Goal: Task Accomplishment & Management: Manage account settings

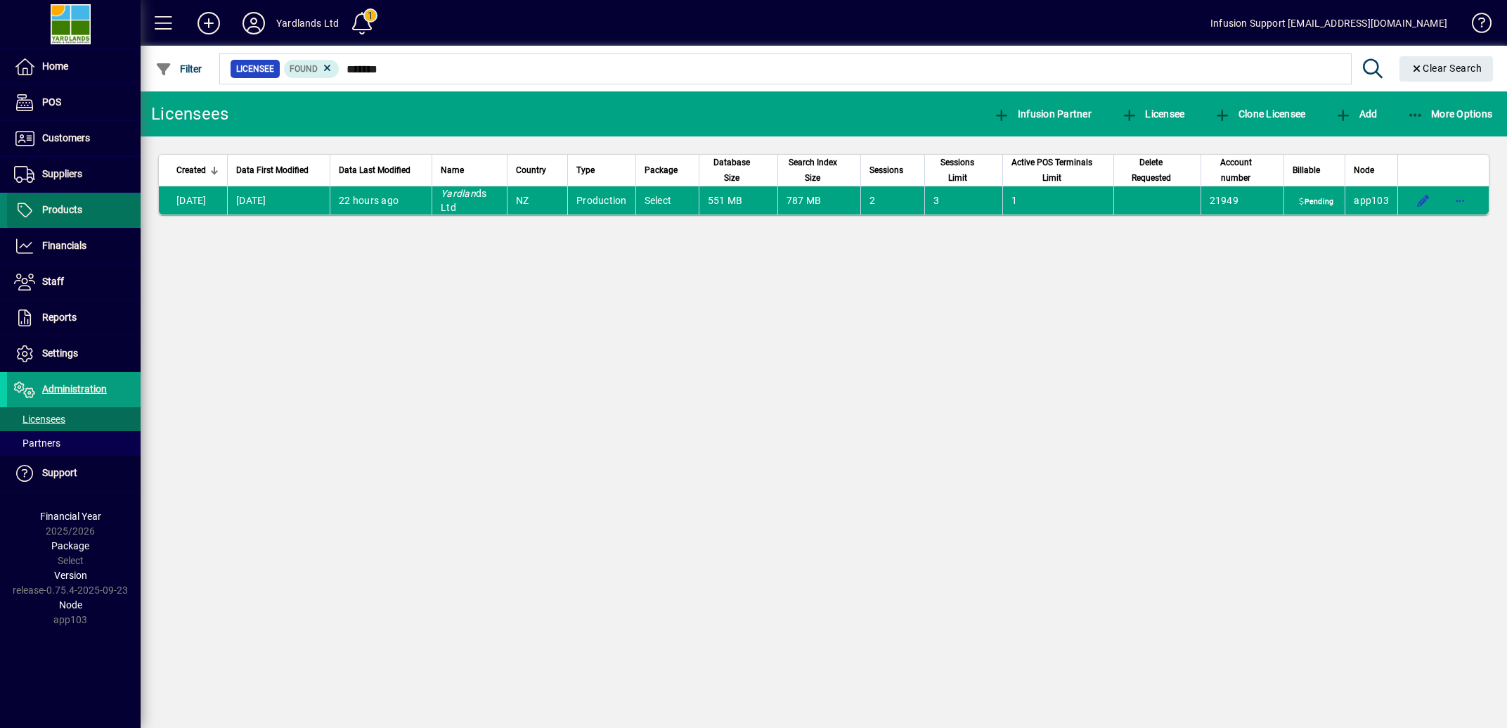
click at [56, 208] on span "Products" at bounding box center [62, 209] width 40 height 11
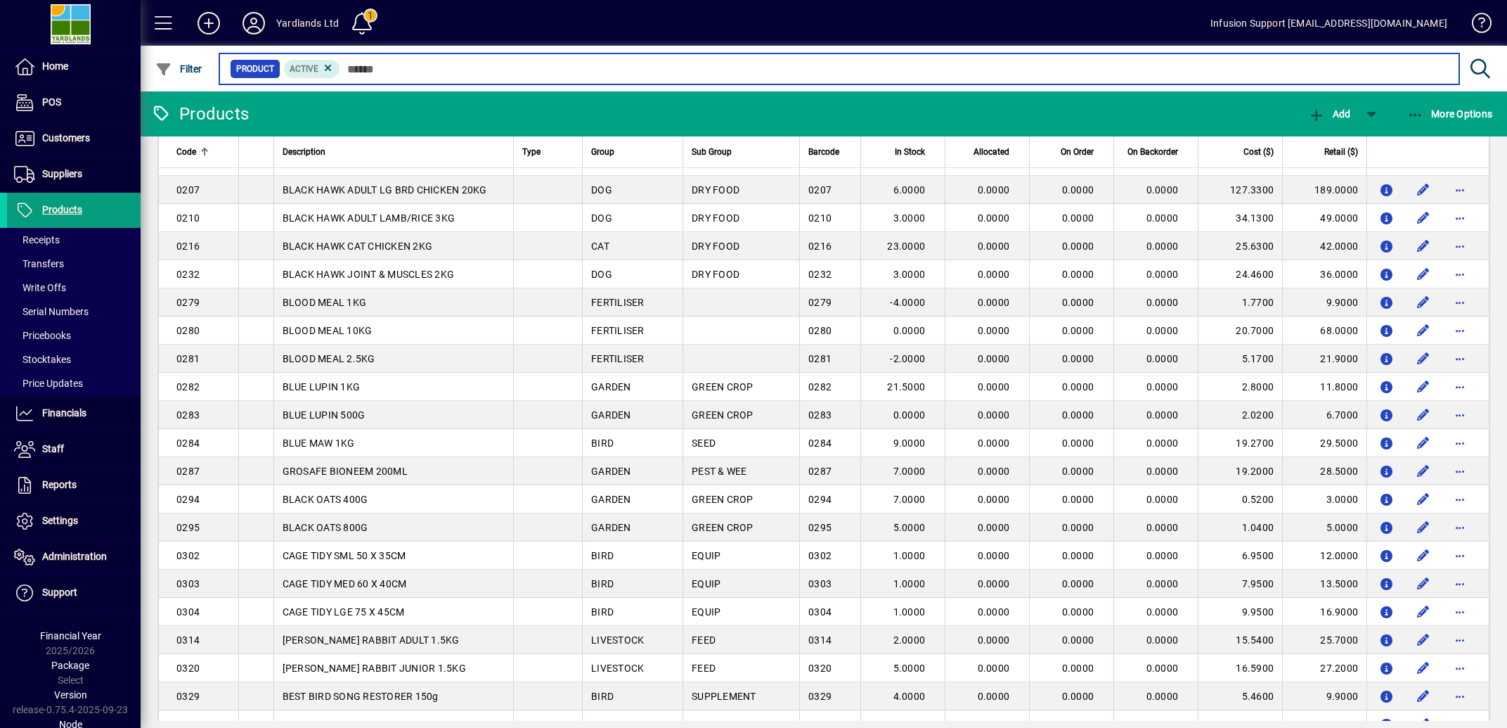
scroll to position [2476, 0]
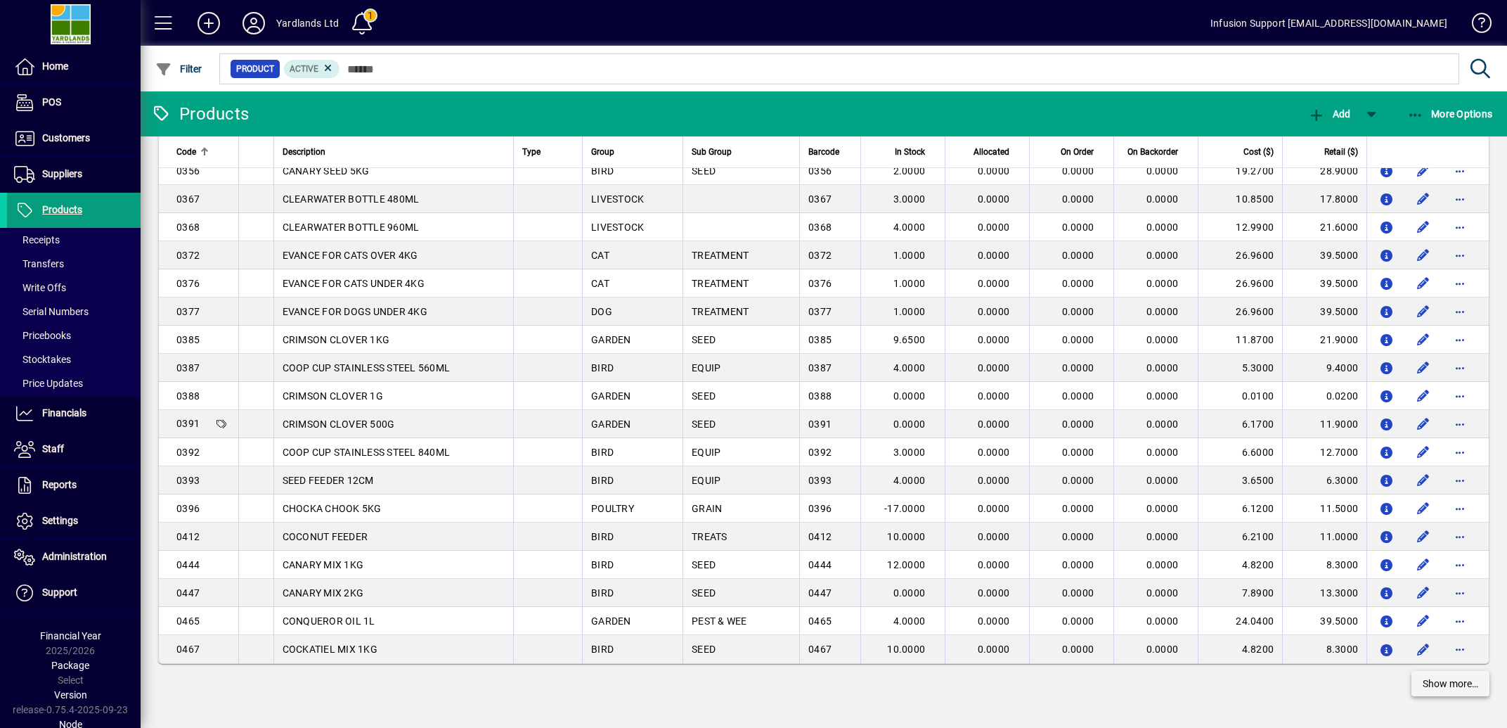
click at [1431, 681] on span "Show more…" at bounding box center [1451, 683] width 56 height 15
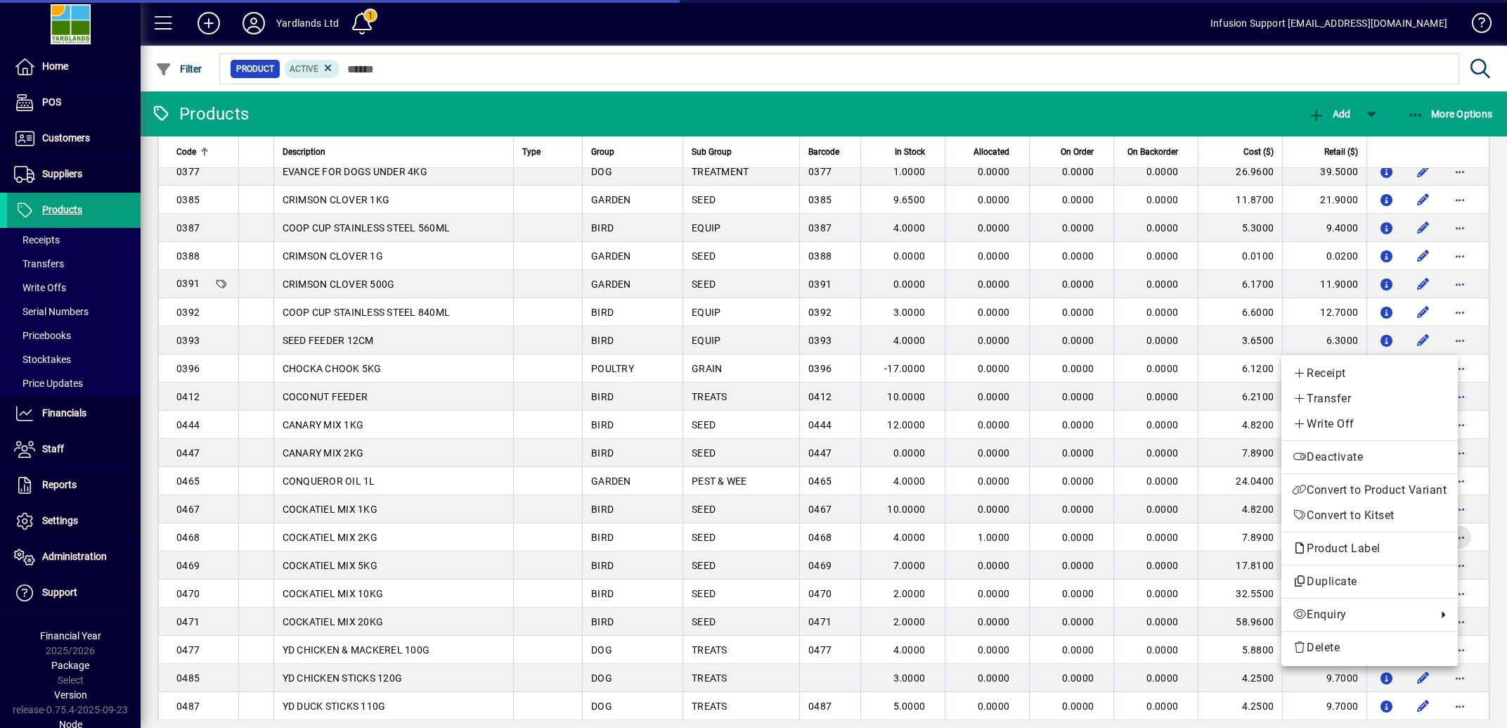
click at [1443, 554] on span "button" at bounding box center [1460, 537] width 34 height 34
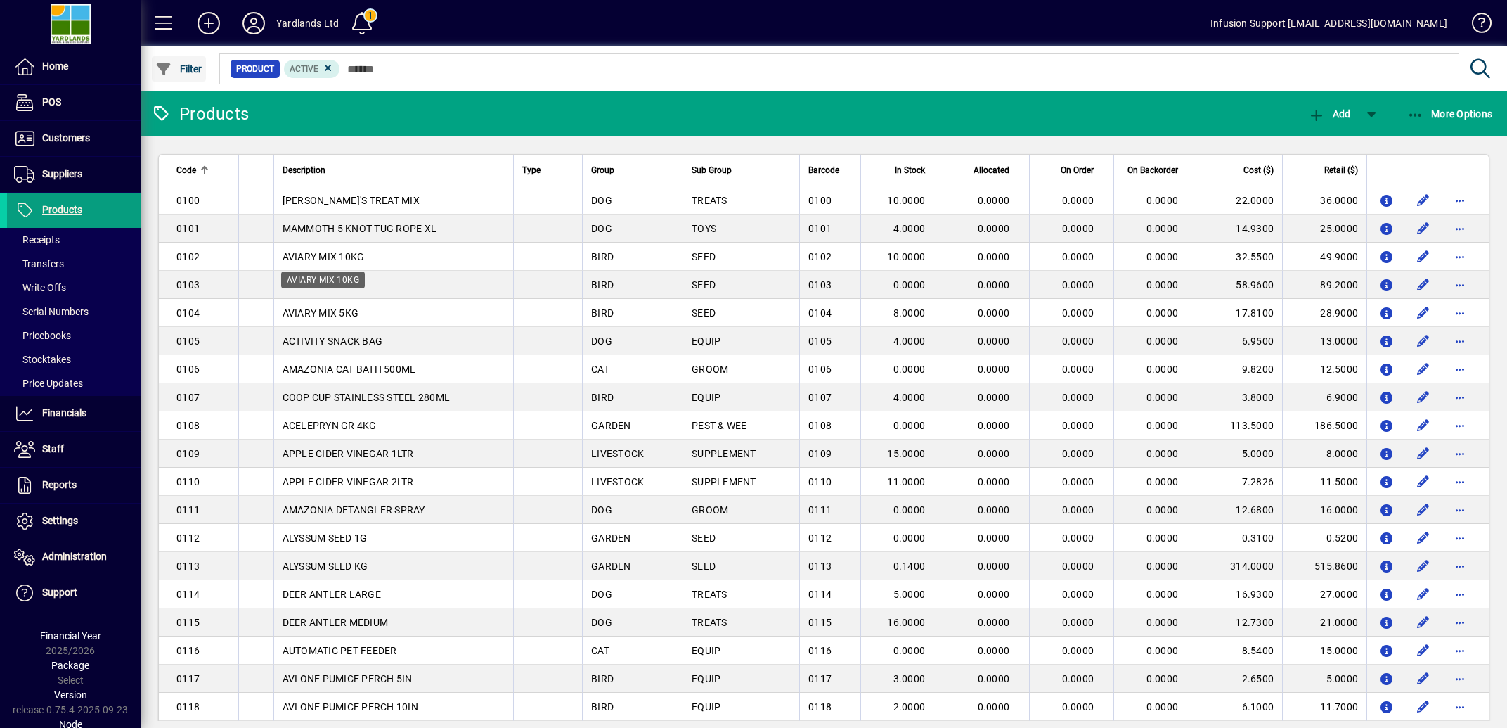
click at [178, 73] on span "Filter" at bounding box center [178, 68] width 47 height 11
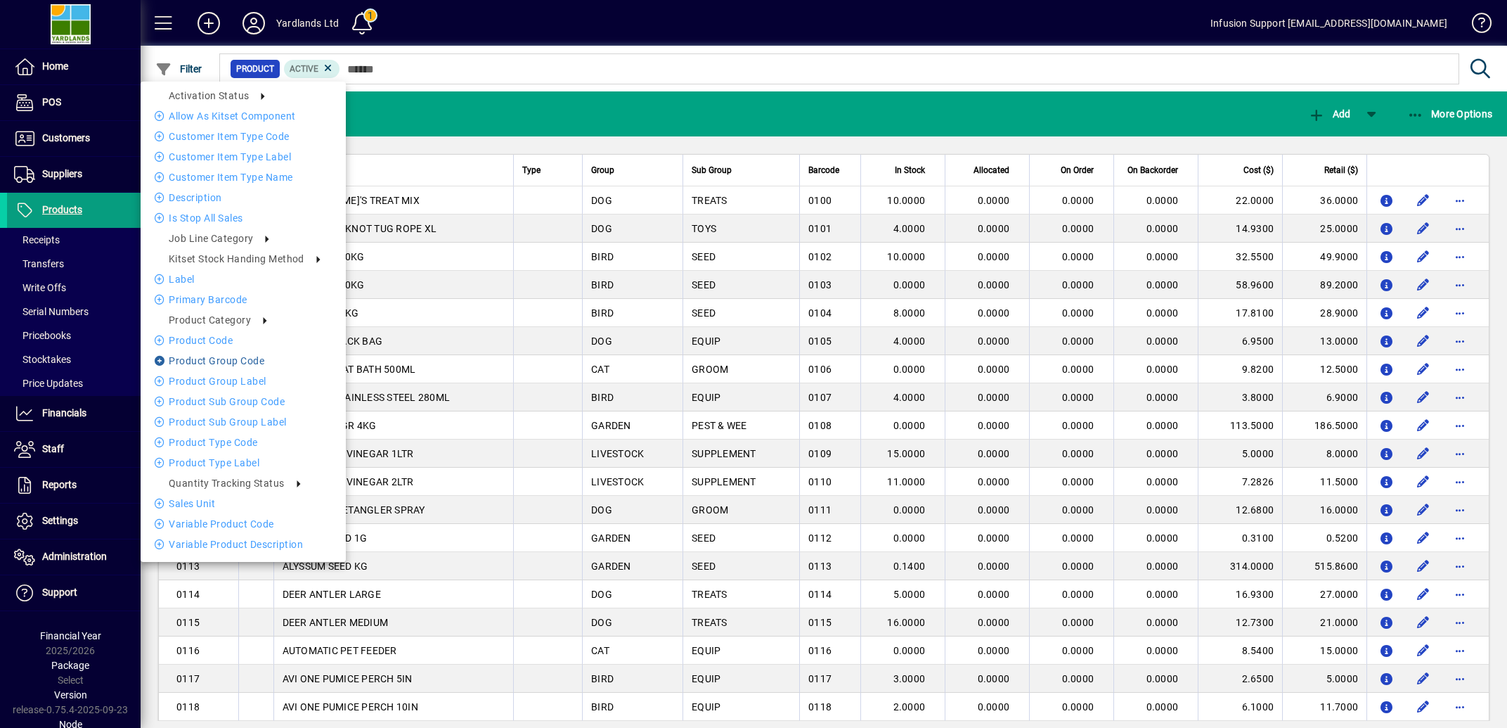
click at [224, 359] on li "Product Group Code" at bounding box center [243, 360] width 205 height 17
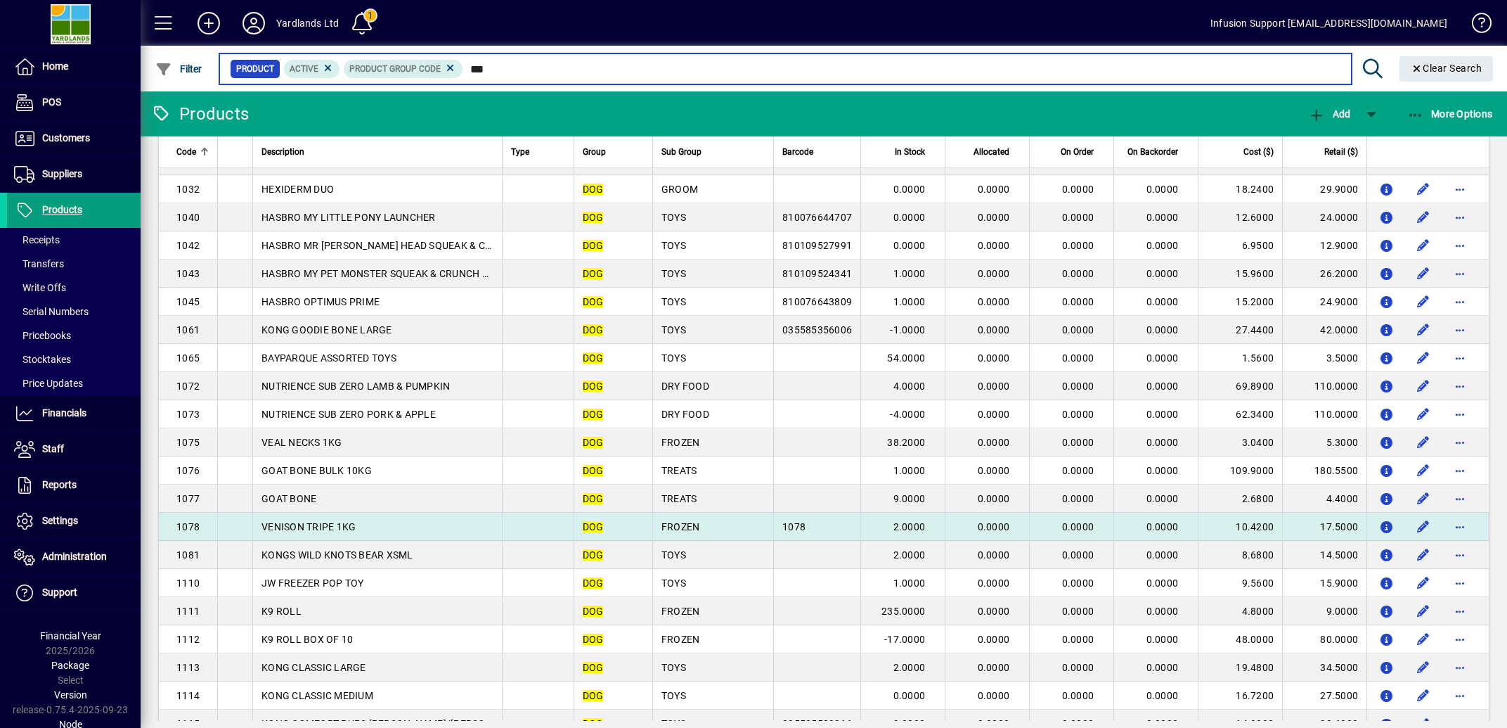
scroll to position [2476, 0]
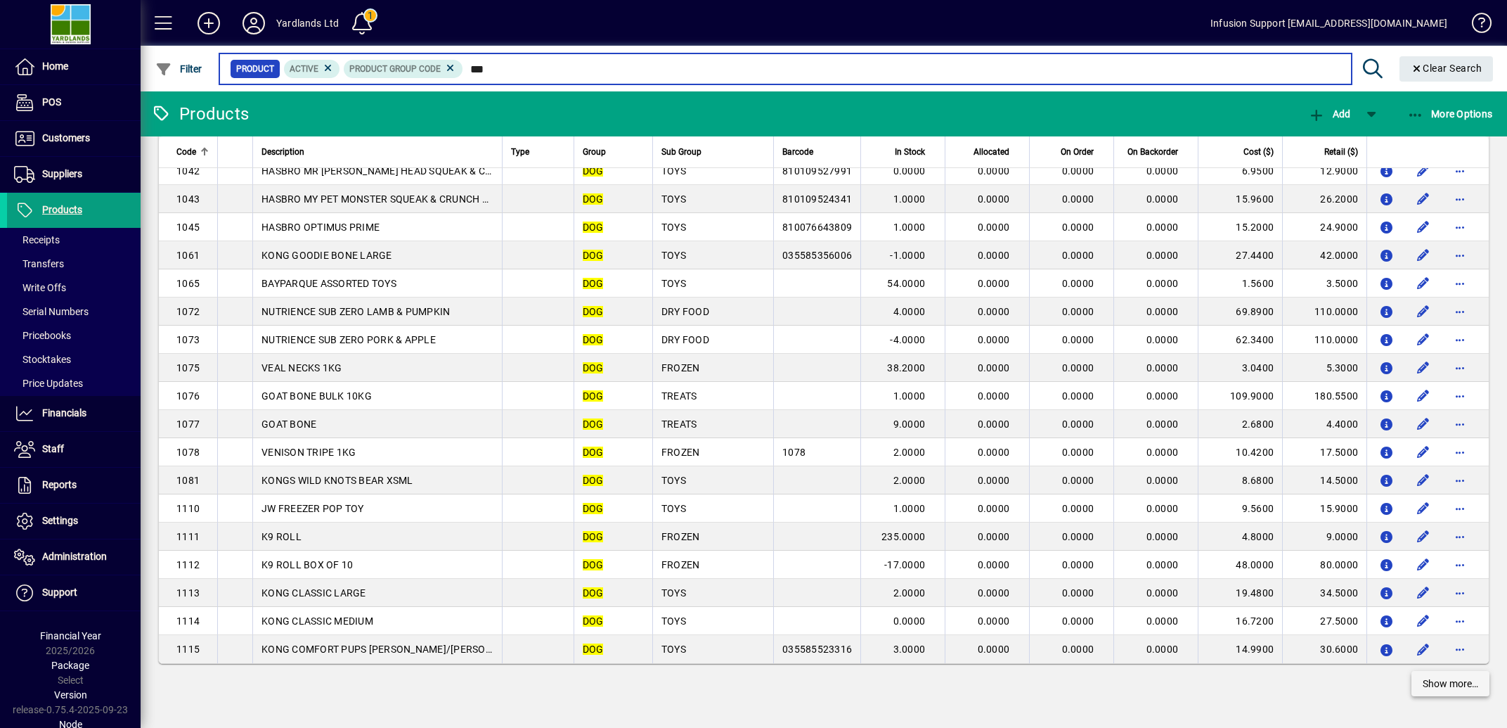
type input "***"
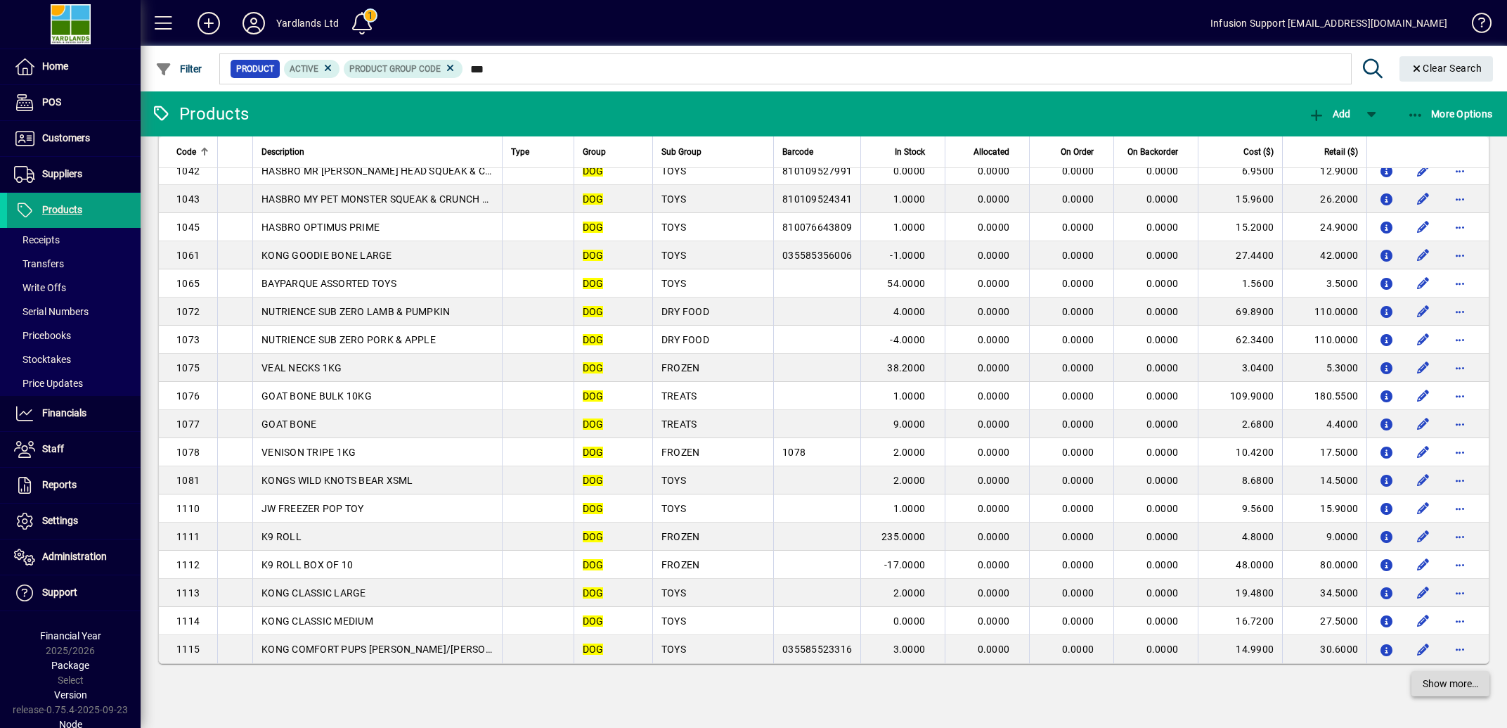
click at [1423, 687] on span "Show more…" at bounding box center [1451, 683] width 56 height 15
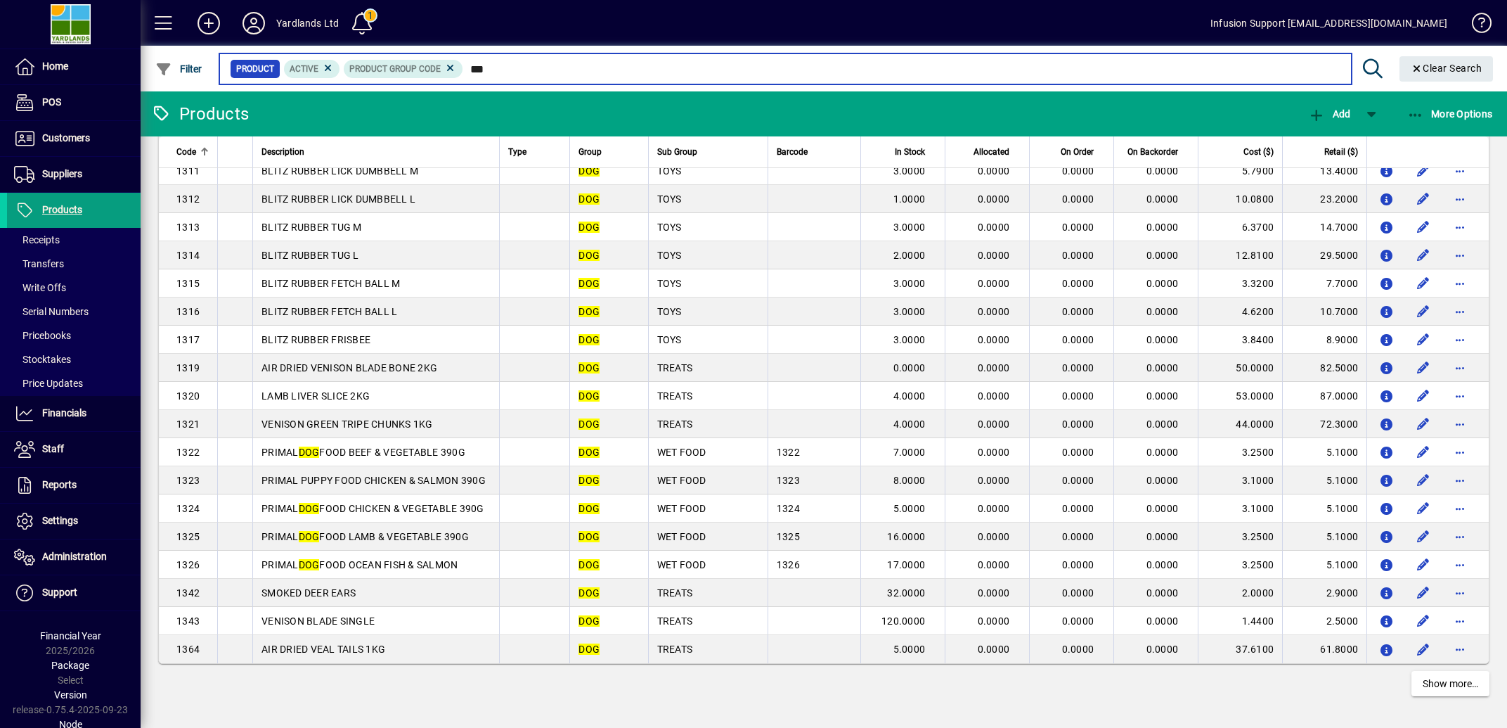
scroll to position [5429, 0]
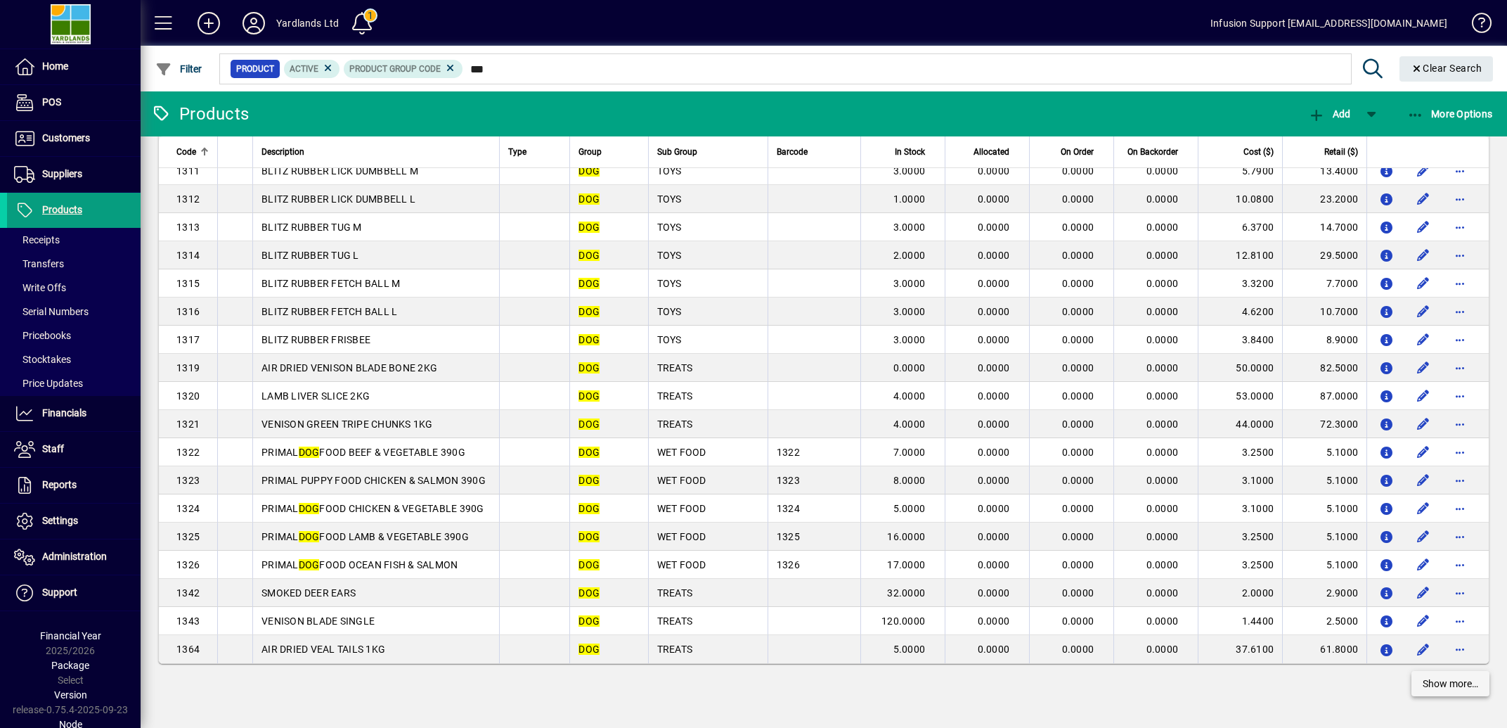
click at [1439, 685] on span "Show more…" at bounding box center [1451, 683] width 56 height 15
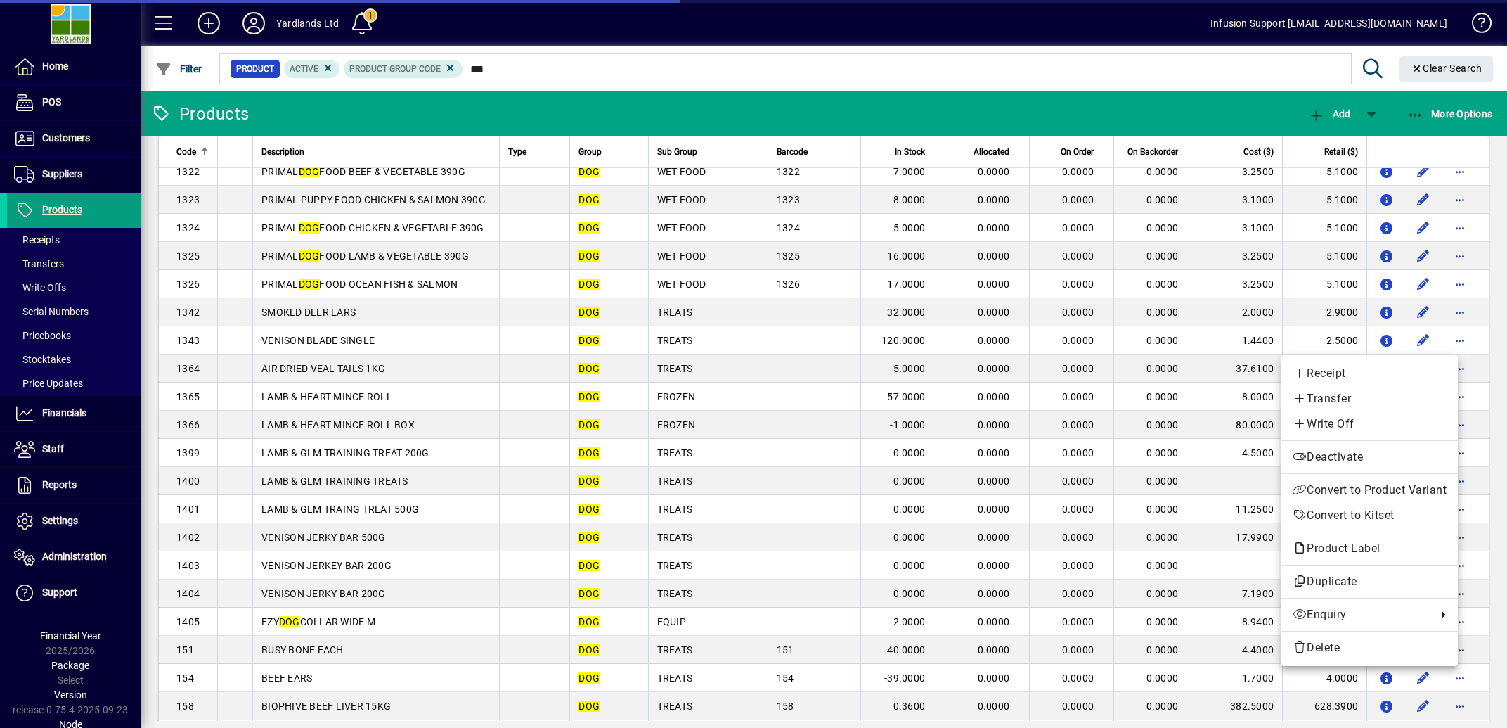
scroll to position [6559, 0]
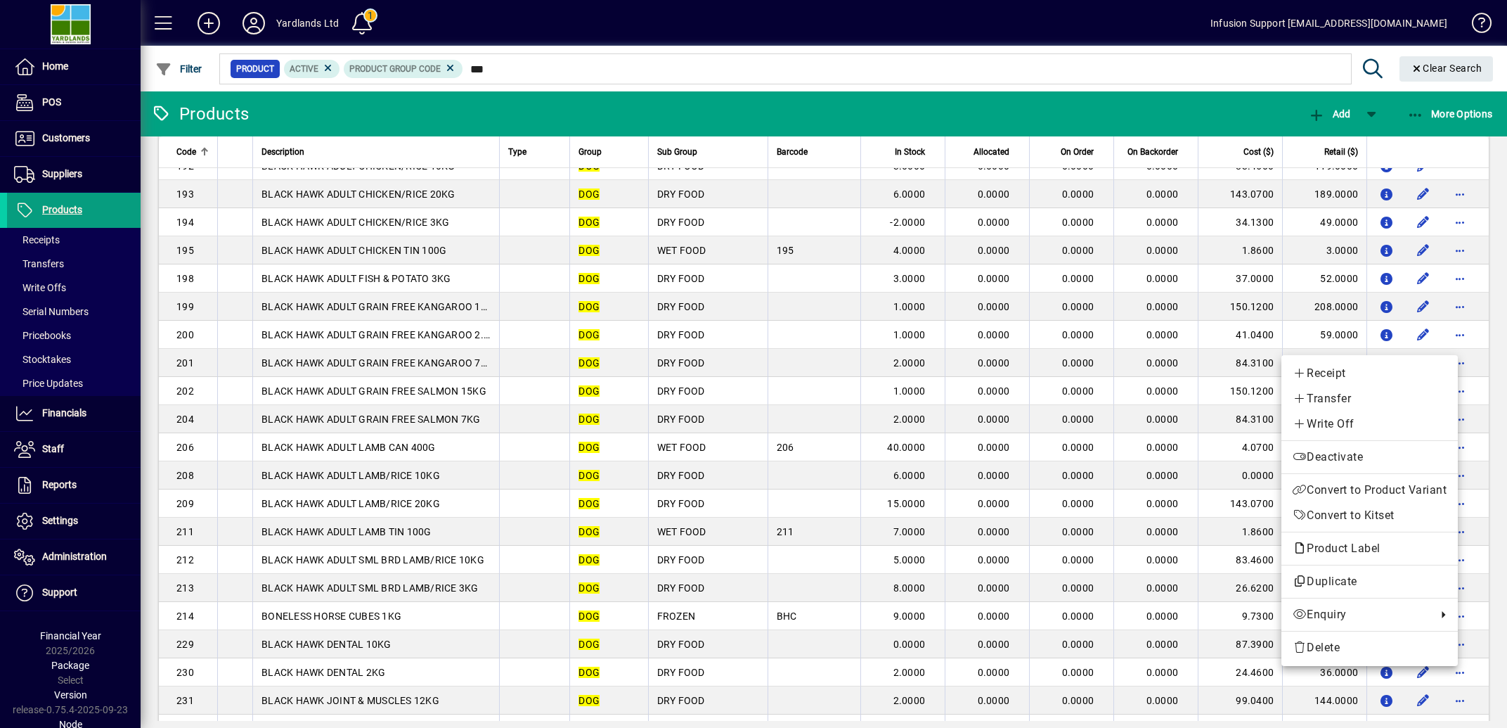
click at [1500, 515] on div at bounding box center [753, 364] width 1507 height 728
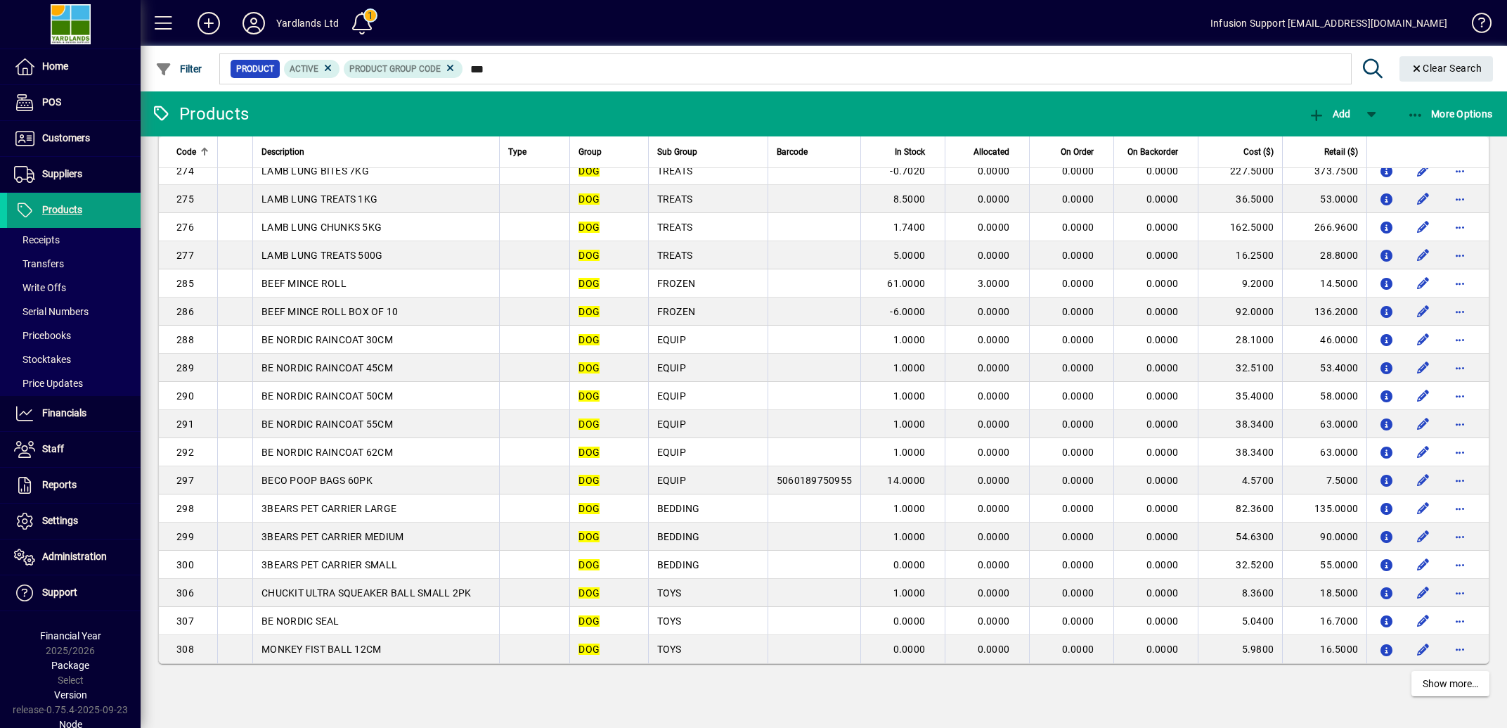
scroll to position [8382, 0]
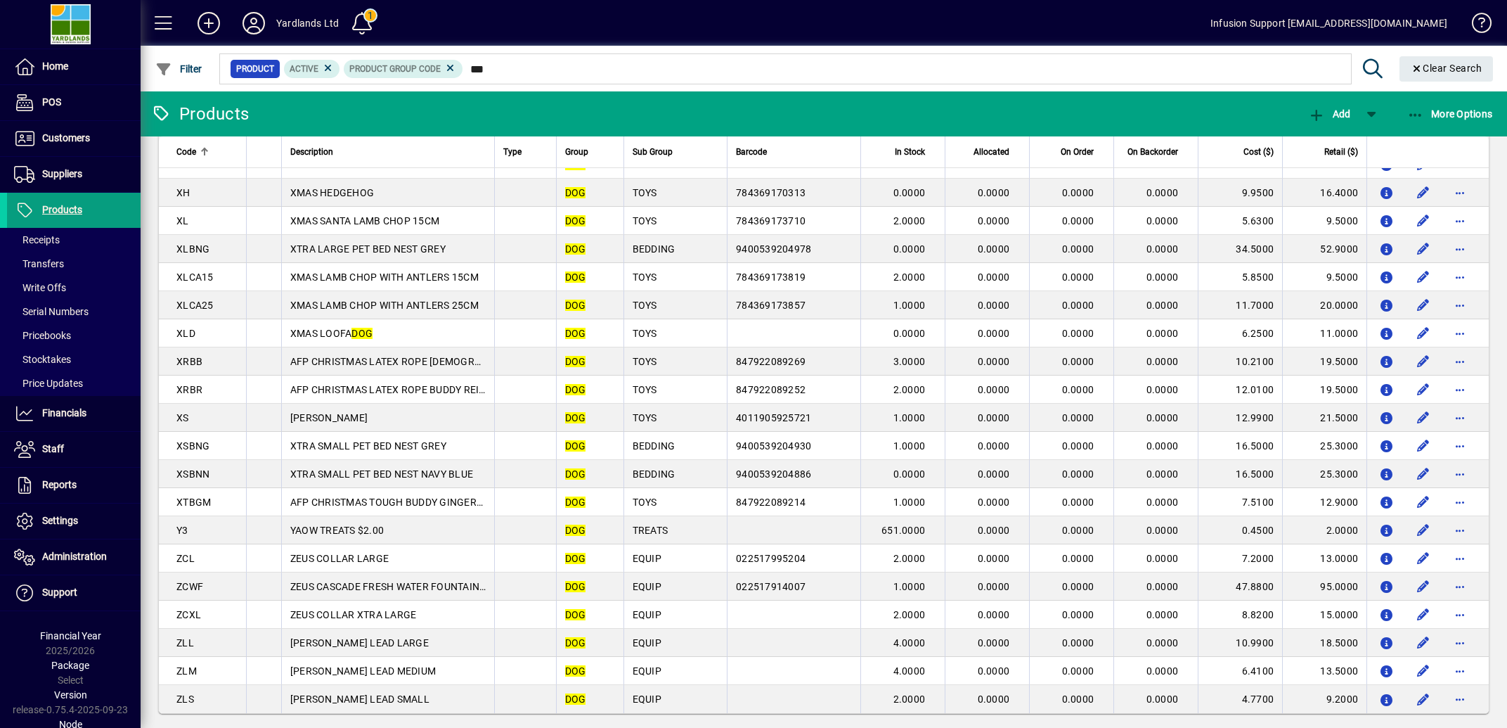
scroll to position [22517, 0]
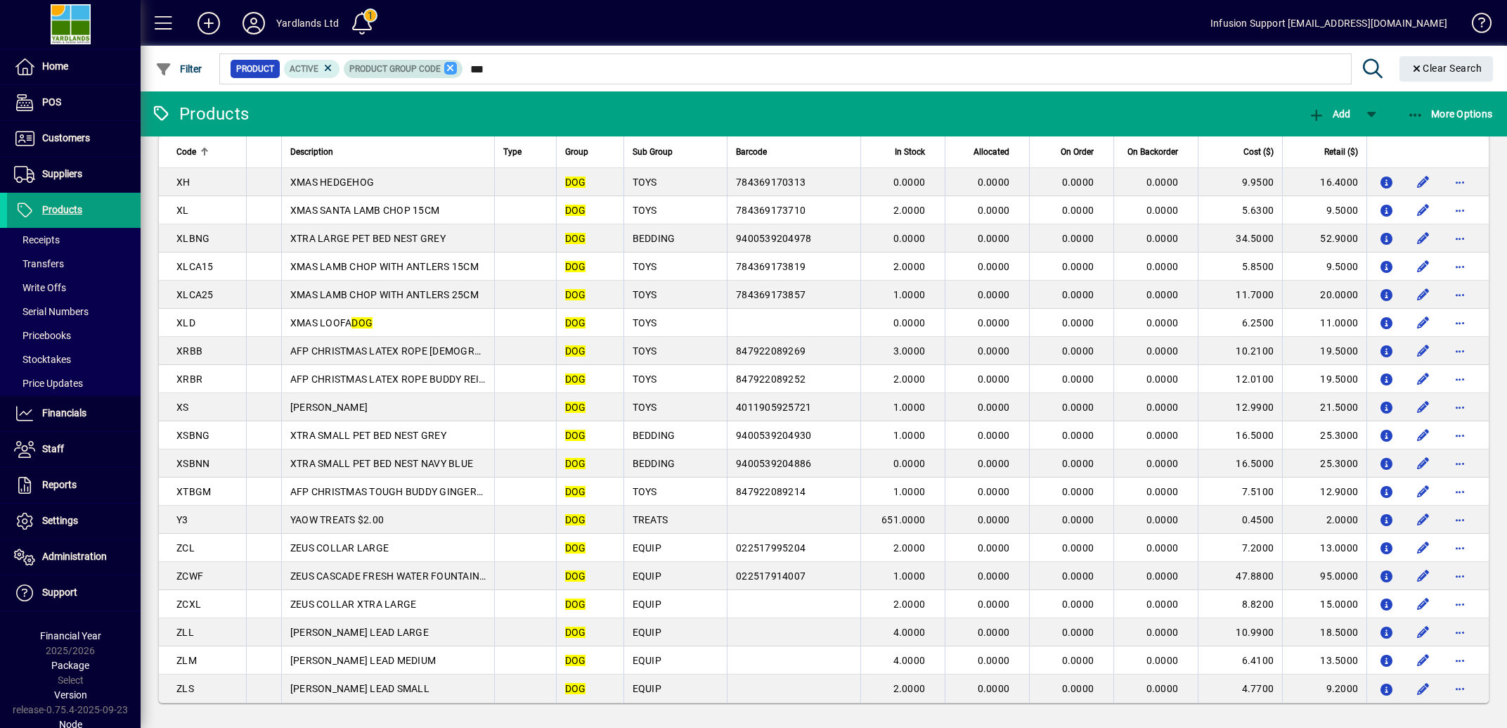
click at [457, 69] on icon at bounding box center [450, 68] width 13 height 13
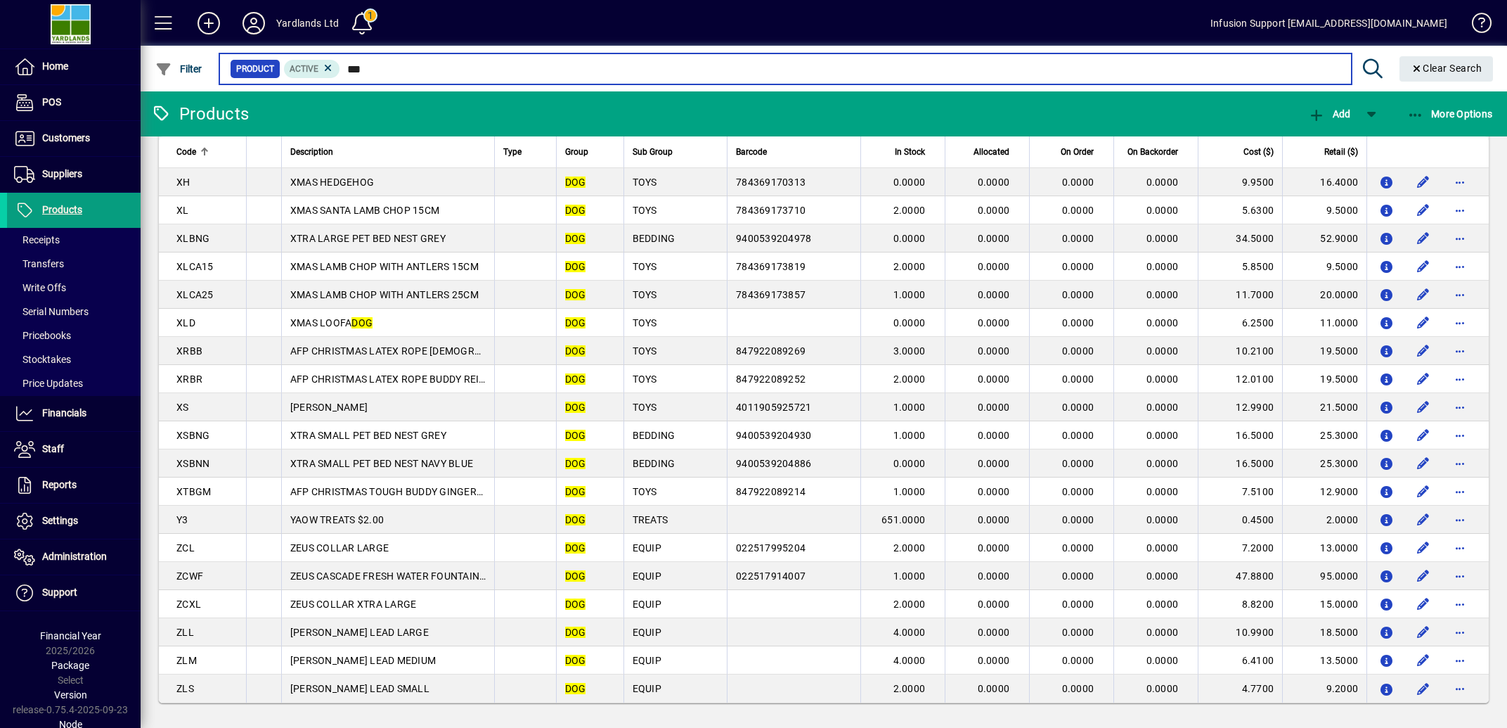
click at [386, 67] on input "***" at bounding box center [840, 69] width 1000 height 20
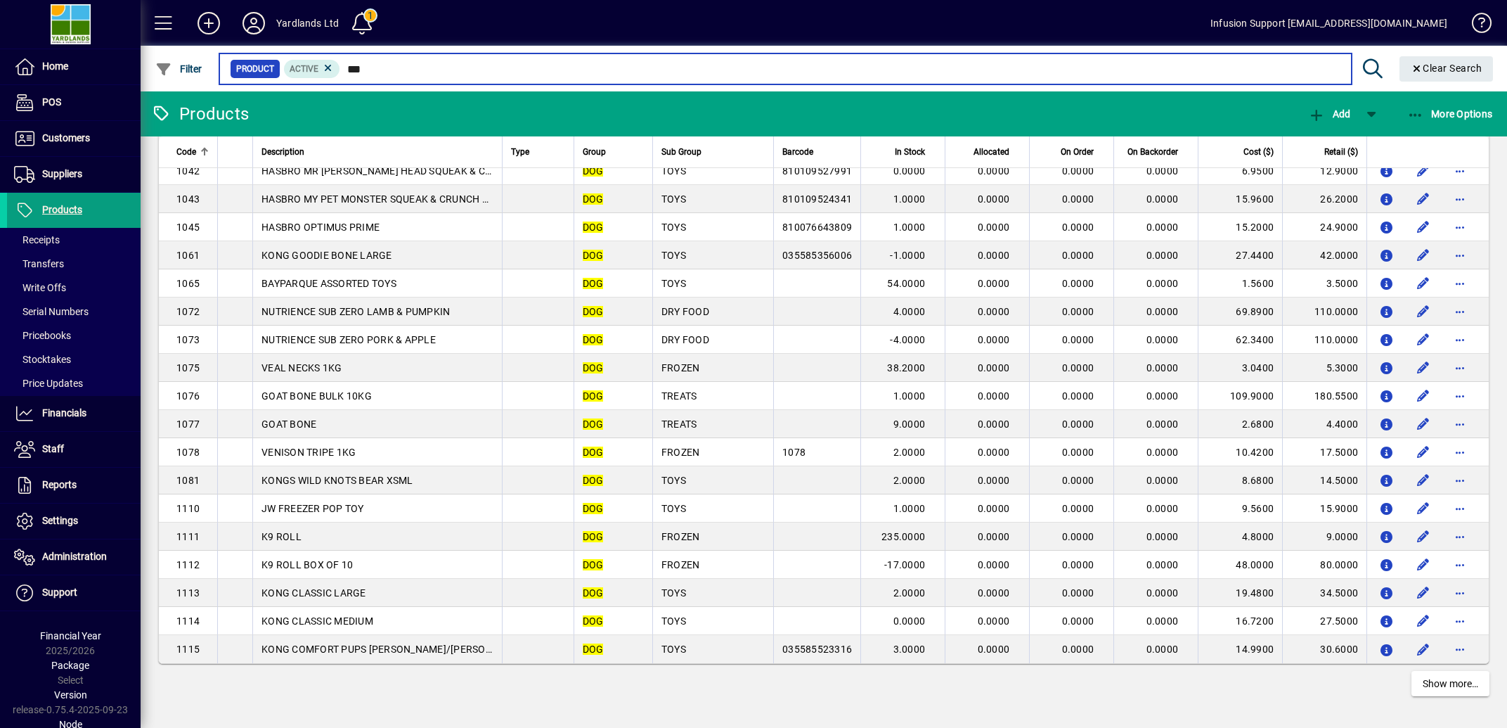
scroll to position [2476, 0]
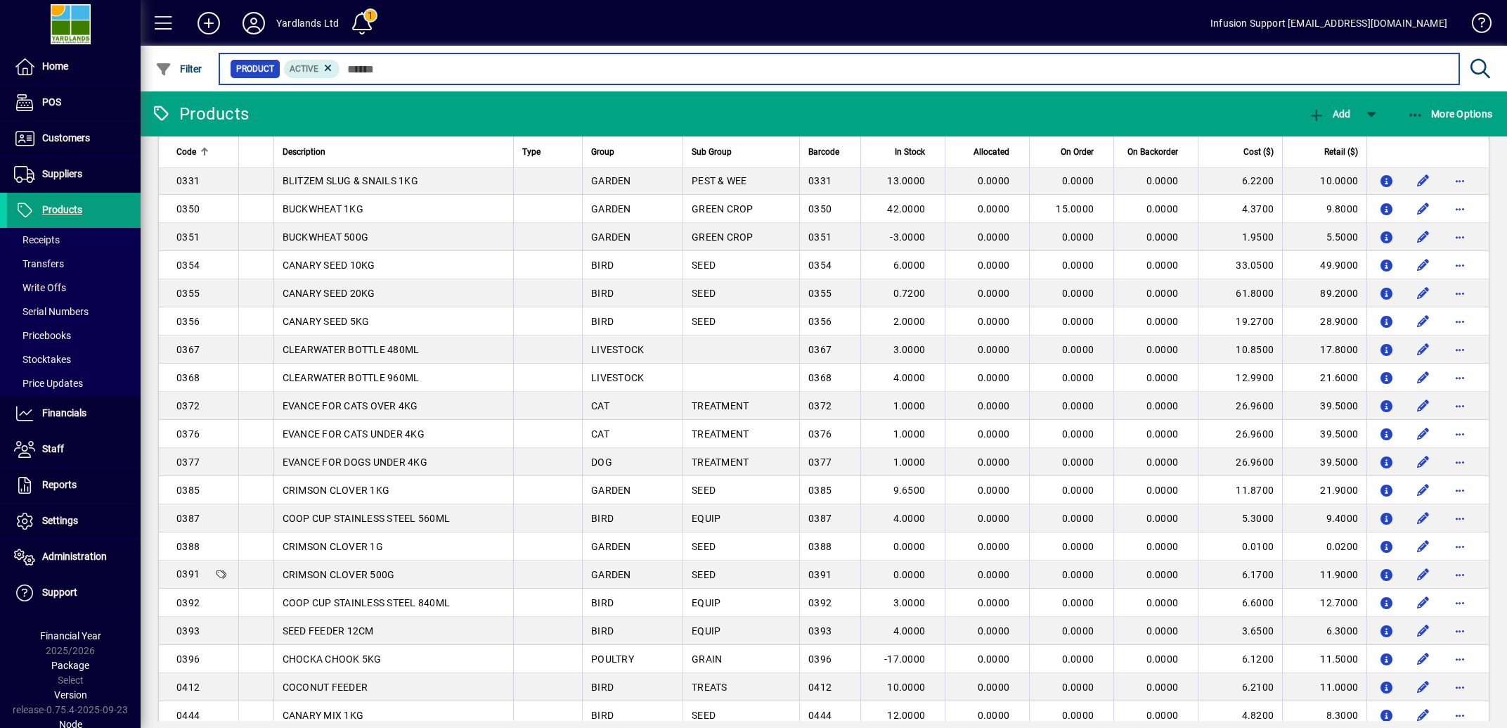
scroll to position [2476, 0]
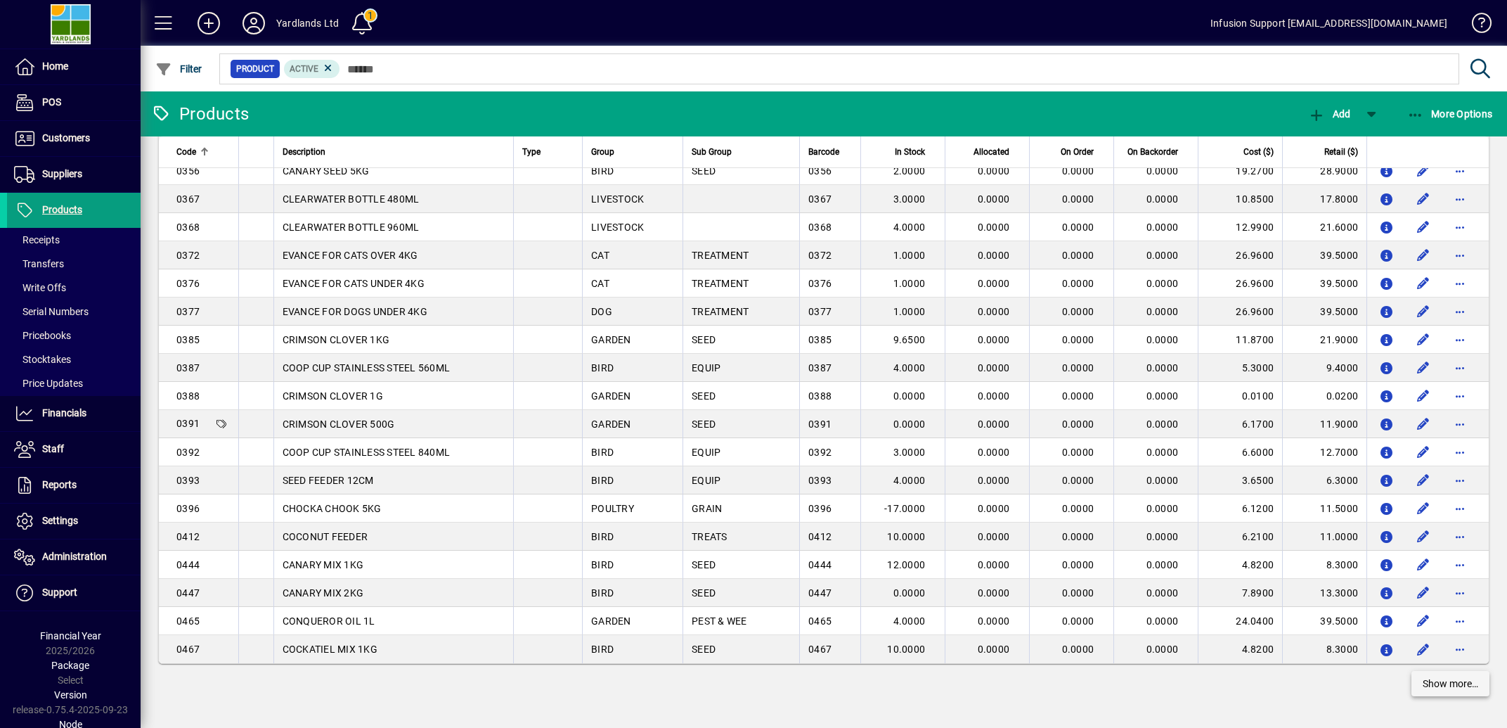
click at [1424, 685] on span "Show more…" at bounding box center [1451, 683] width 56 height 15
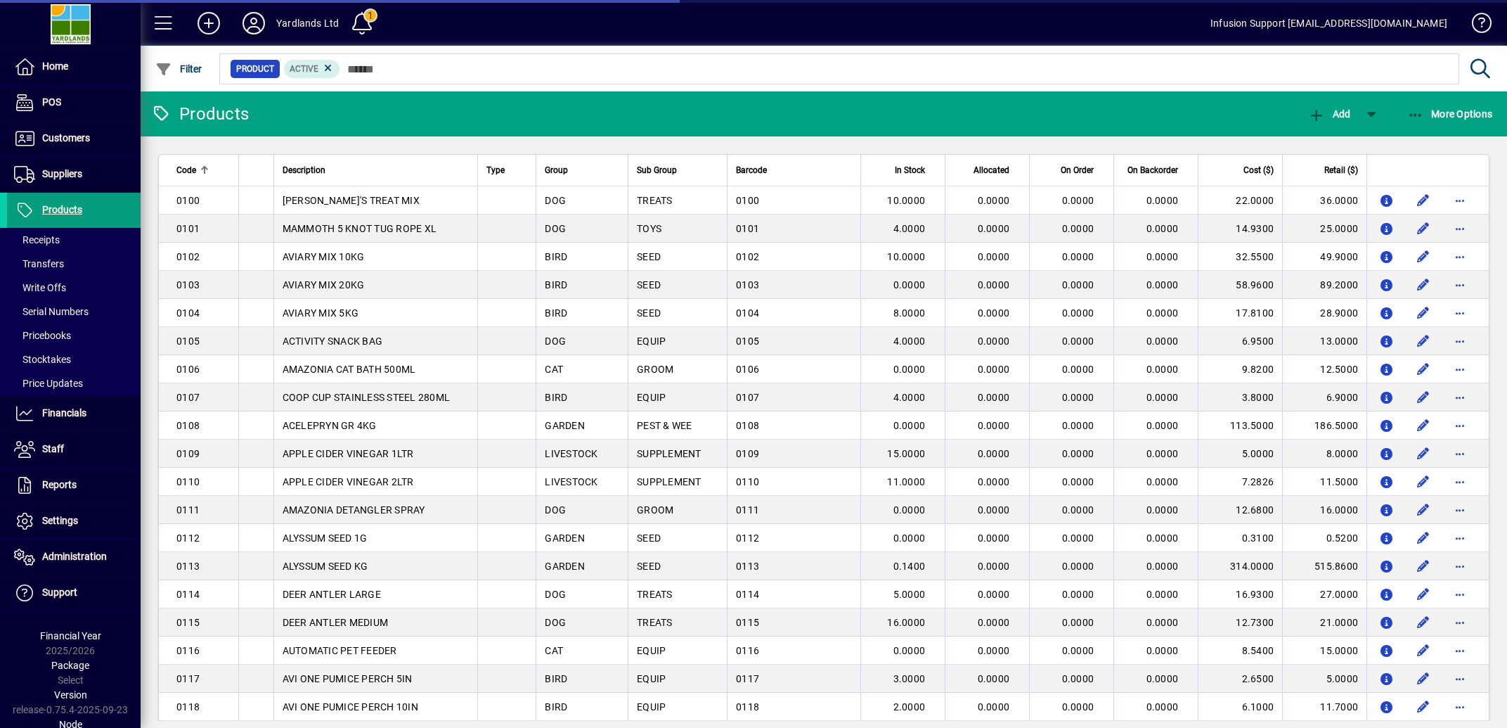
scroll to position [28900, 0]
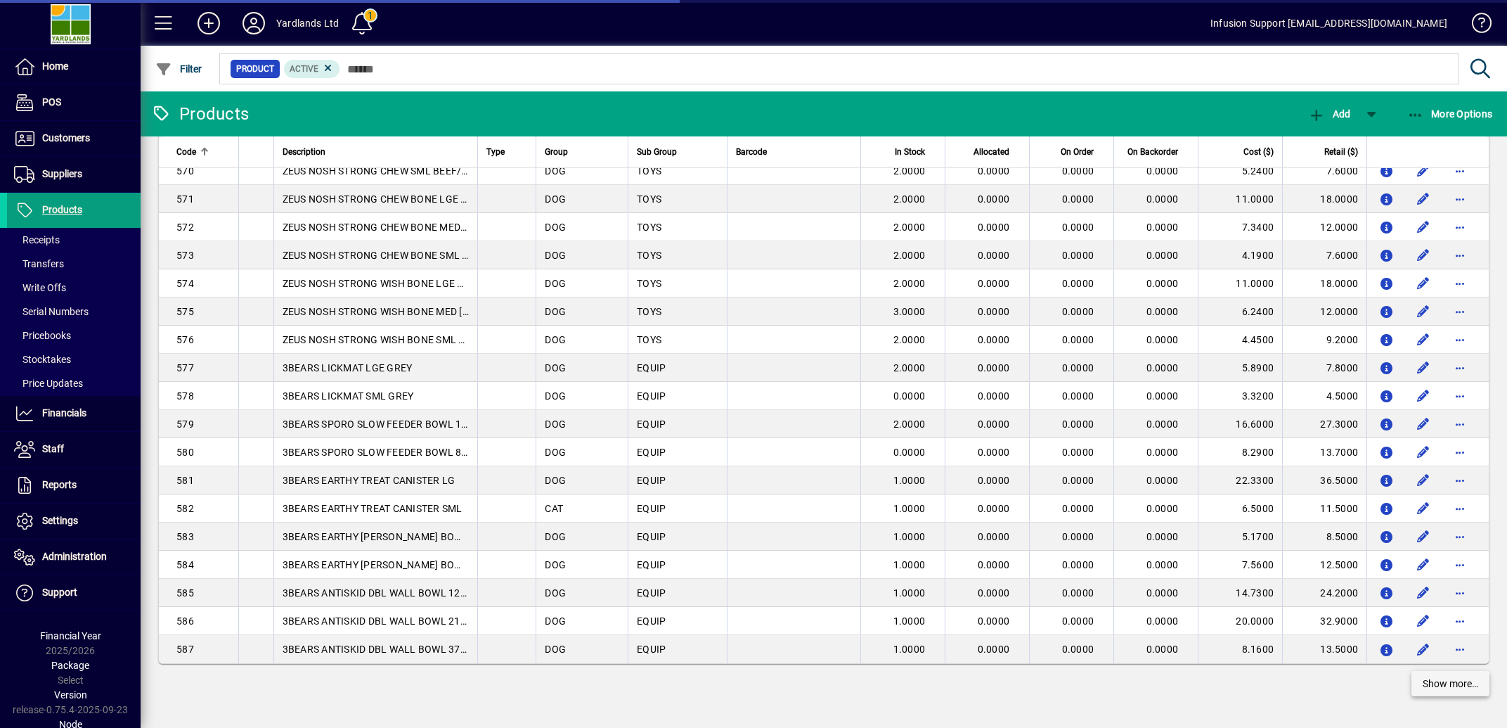
click at [1437, 688] on span "Show more…" at bounding box center [1451, 683] width 56 height 15
click at [1426, 685] on span "Show more…" at bounding box center [1451, 683] width 56 height 15
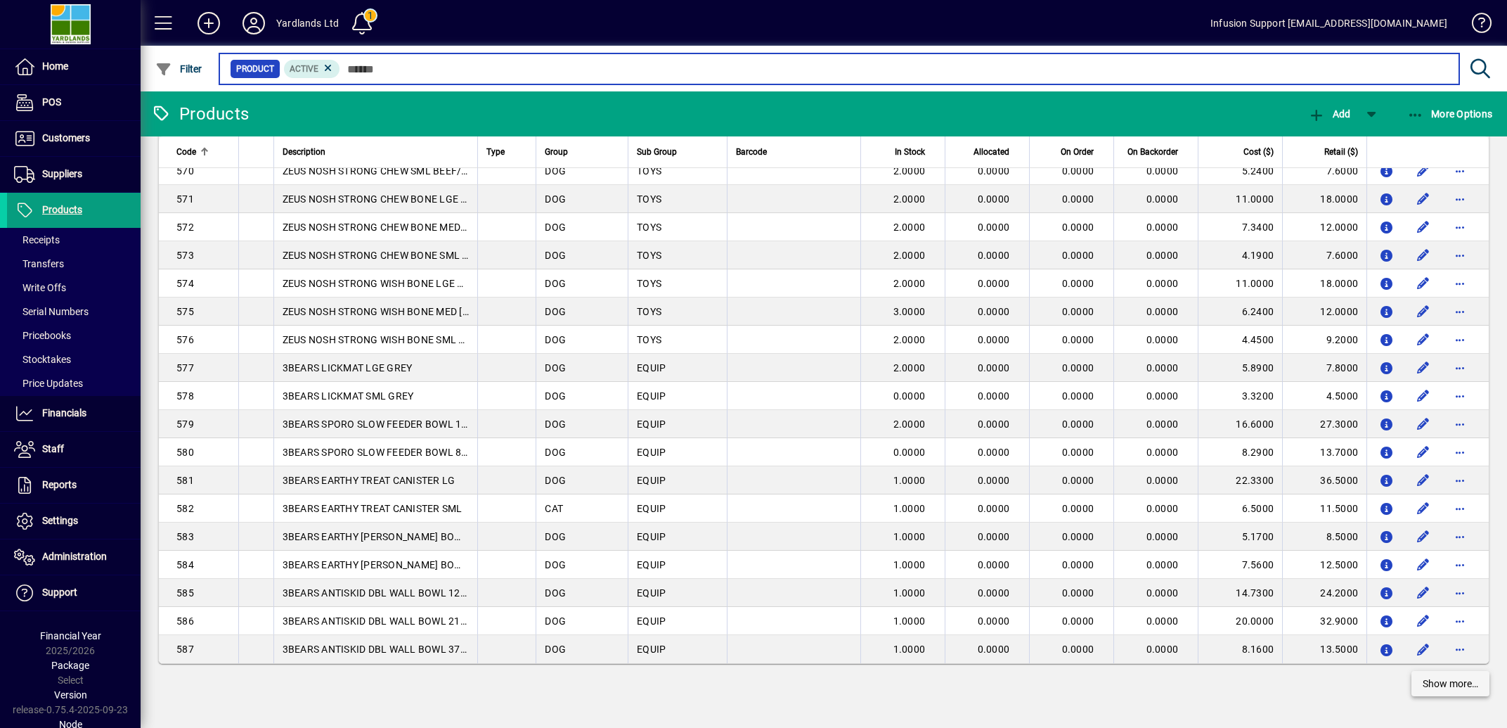
scroll to position [29053, 0]
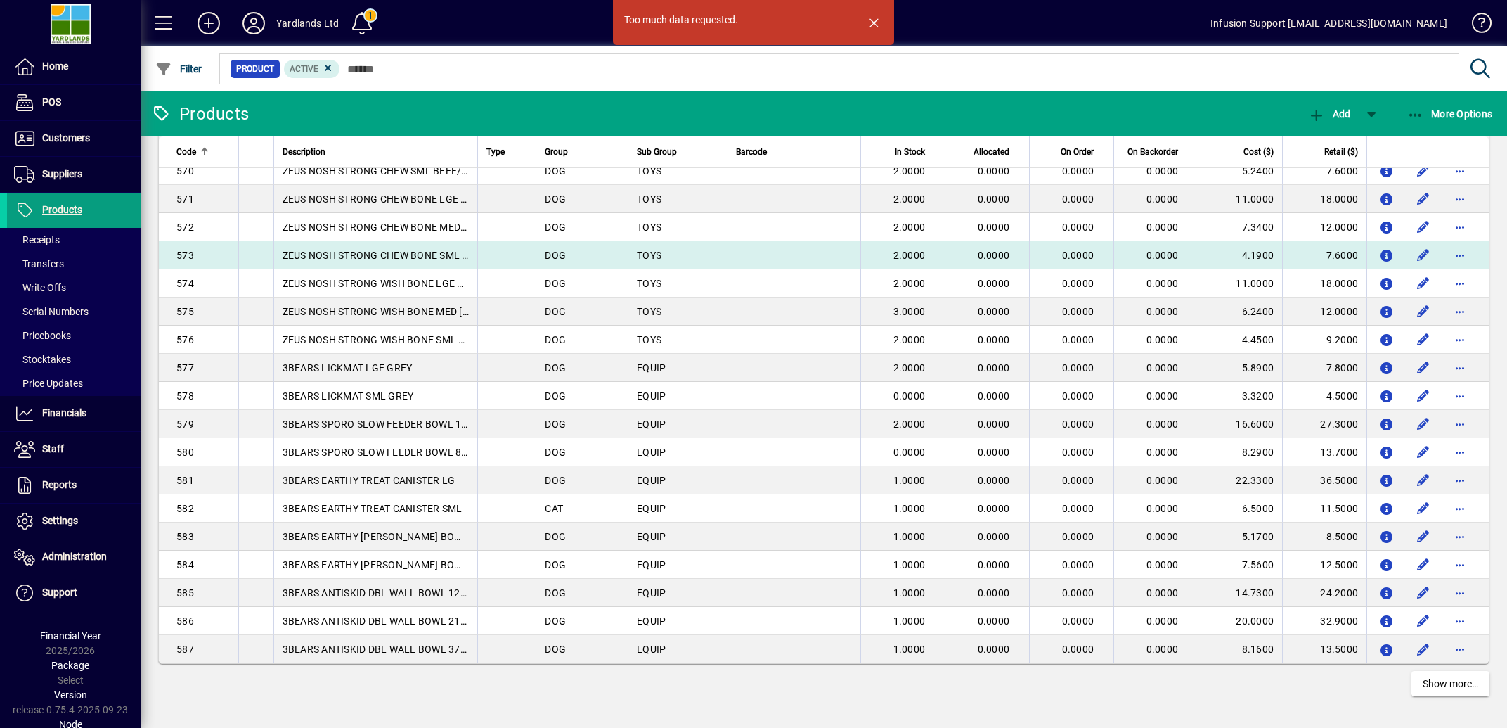
click at [760, 144] on span "Barcode" at bounding box center [751, 151] width 31 height 15
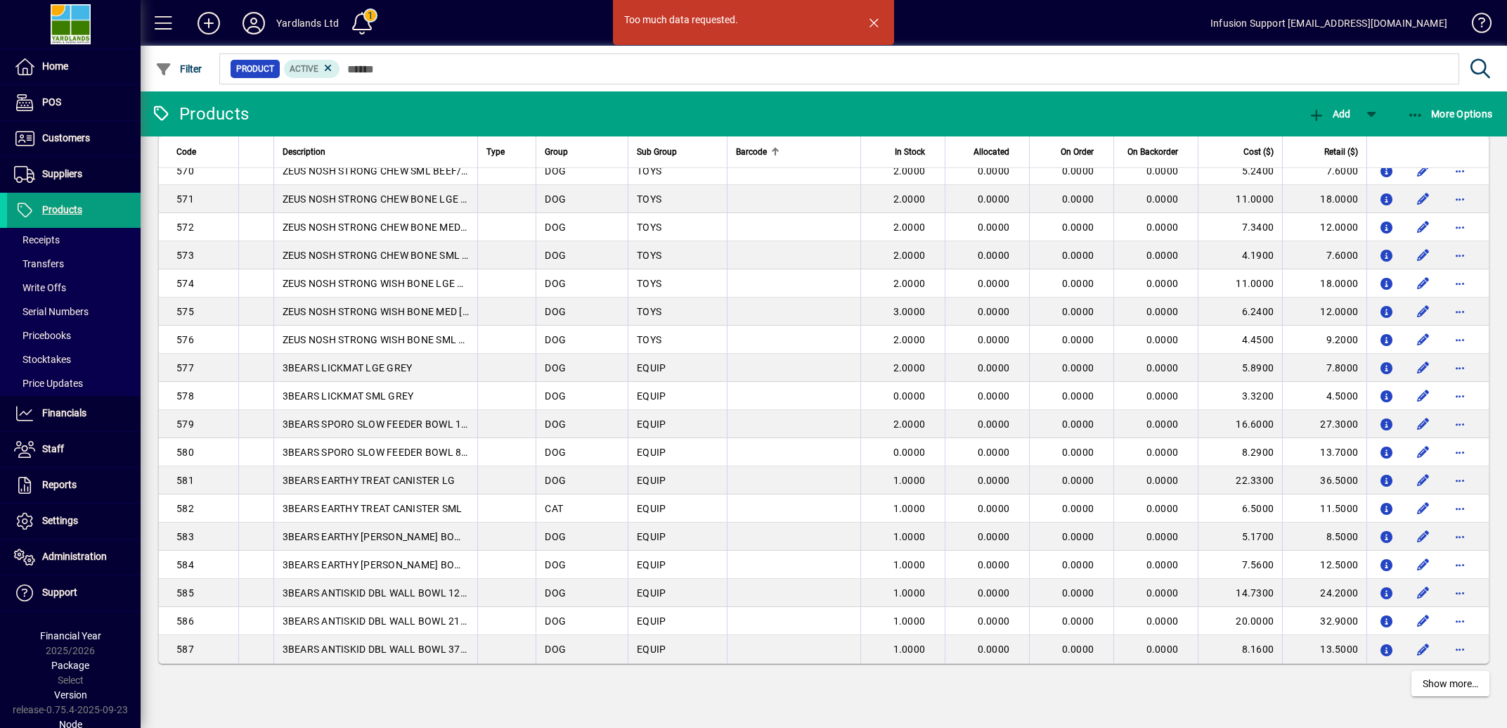
click at [877, 20] on span "button" at bounding box center [874, 23] width 34 height 34
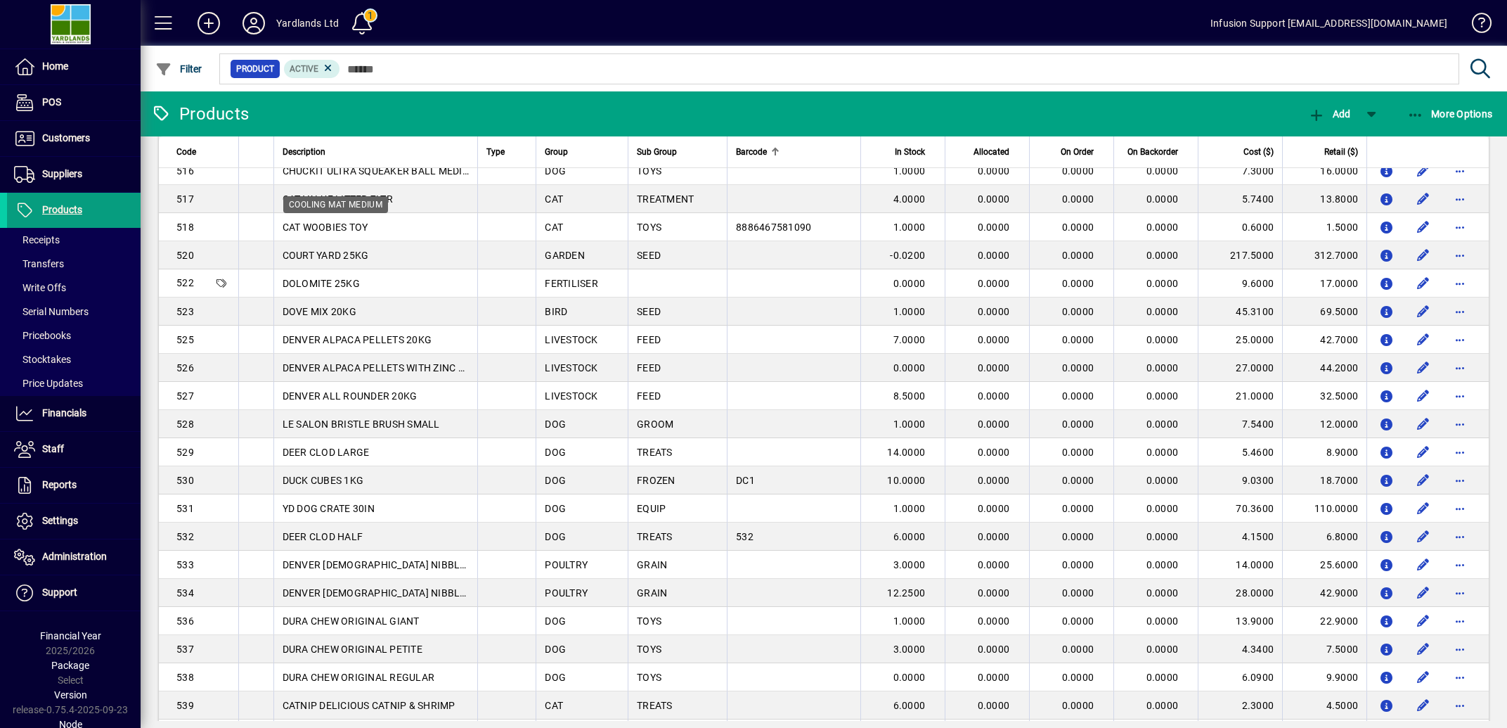
scroll to position [29053, 0]
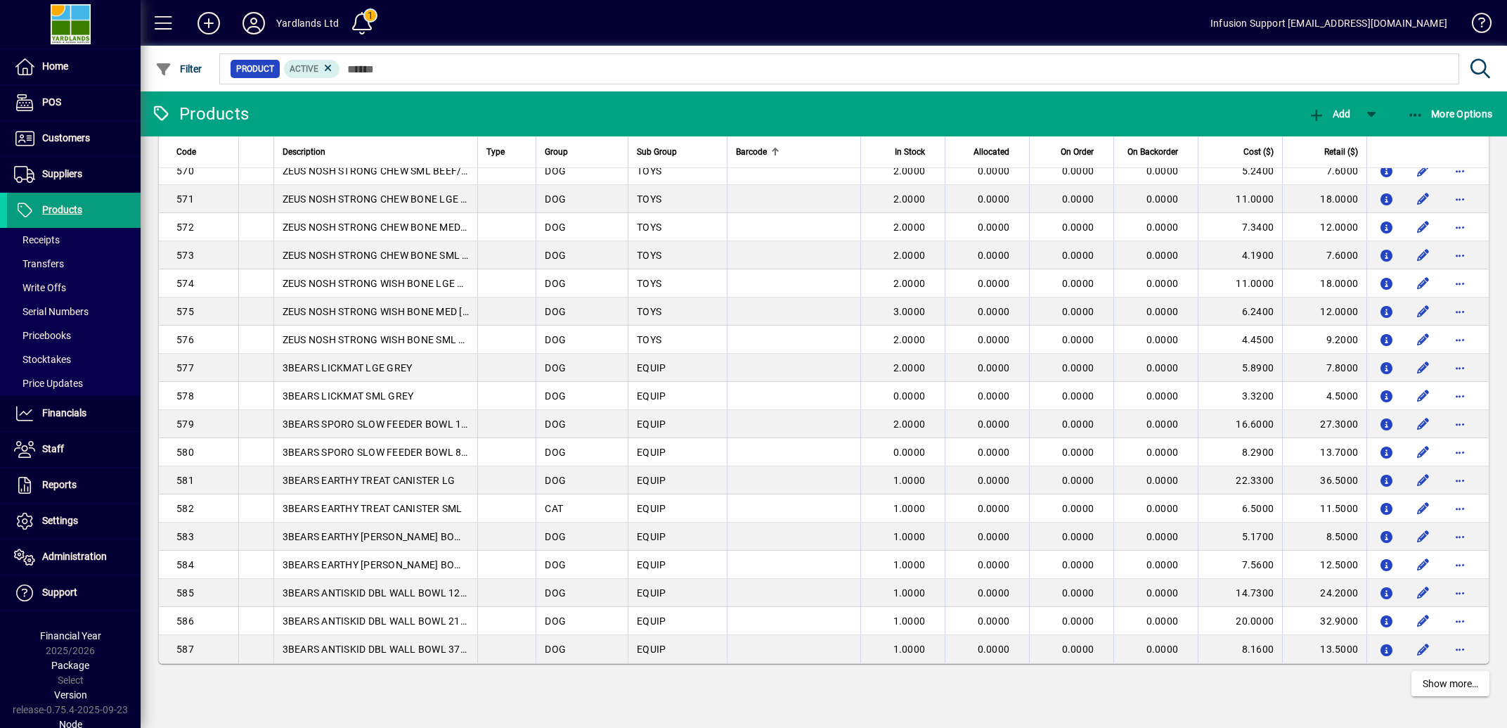
click at [247, 18] on icon at bounding box center [254, 23] width 28 height 22
click at [256, 21] on icon at bounding box center [254, 23] width 28 height 22
click at [251, 25] on icon at bounding box center [254, 23] width 28 height 22
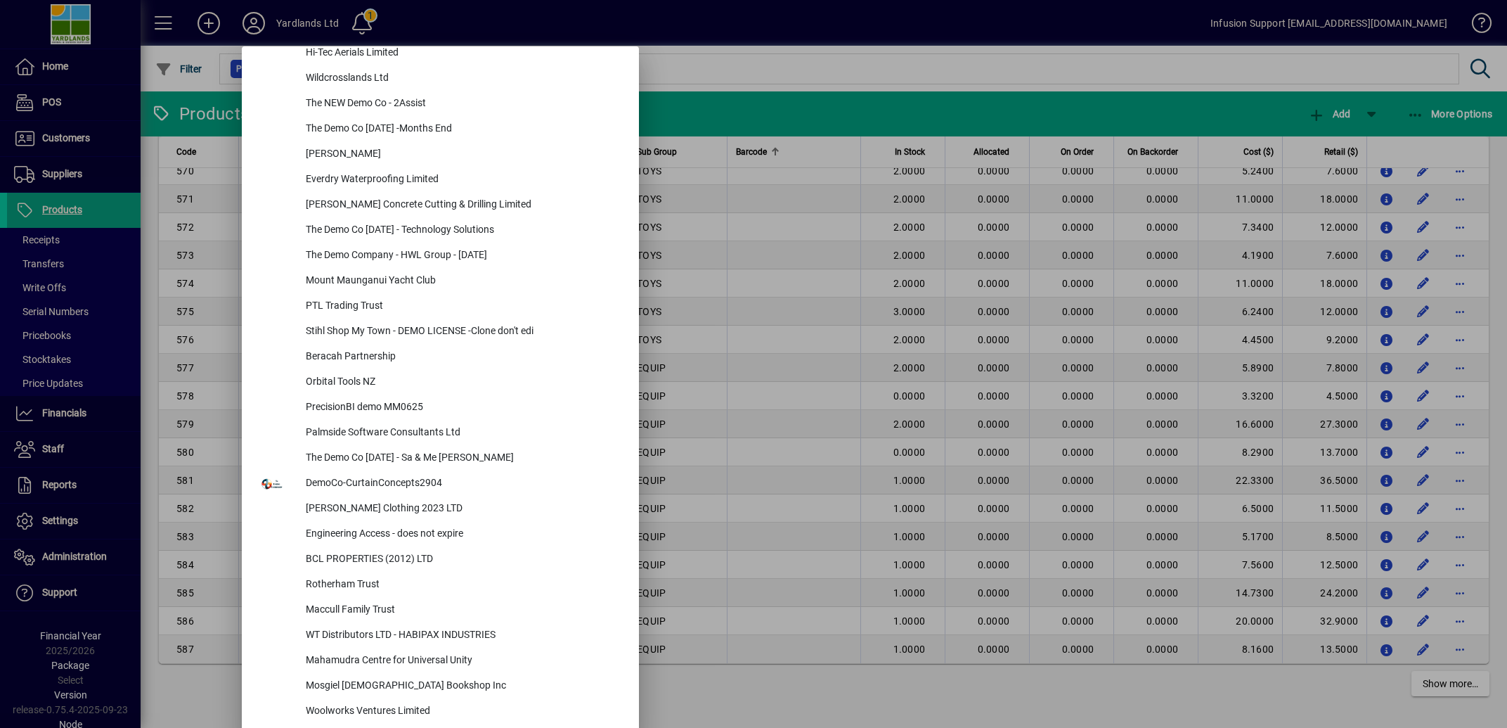
scroll to position [5238, 0]
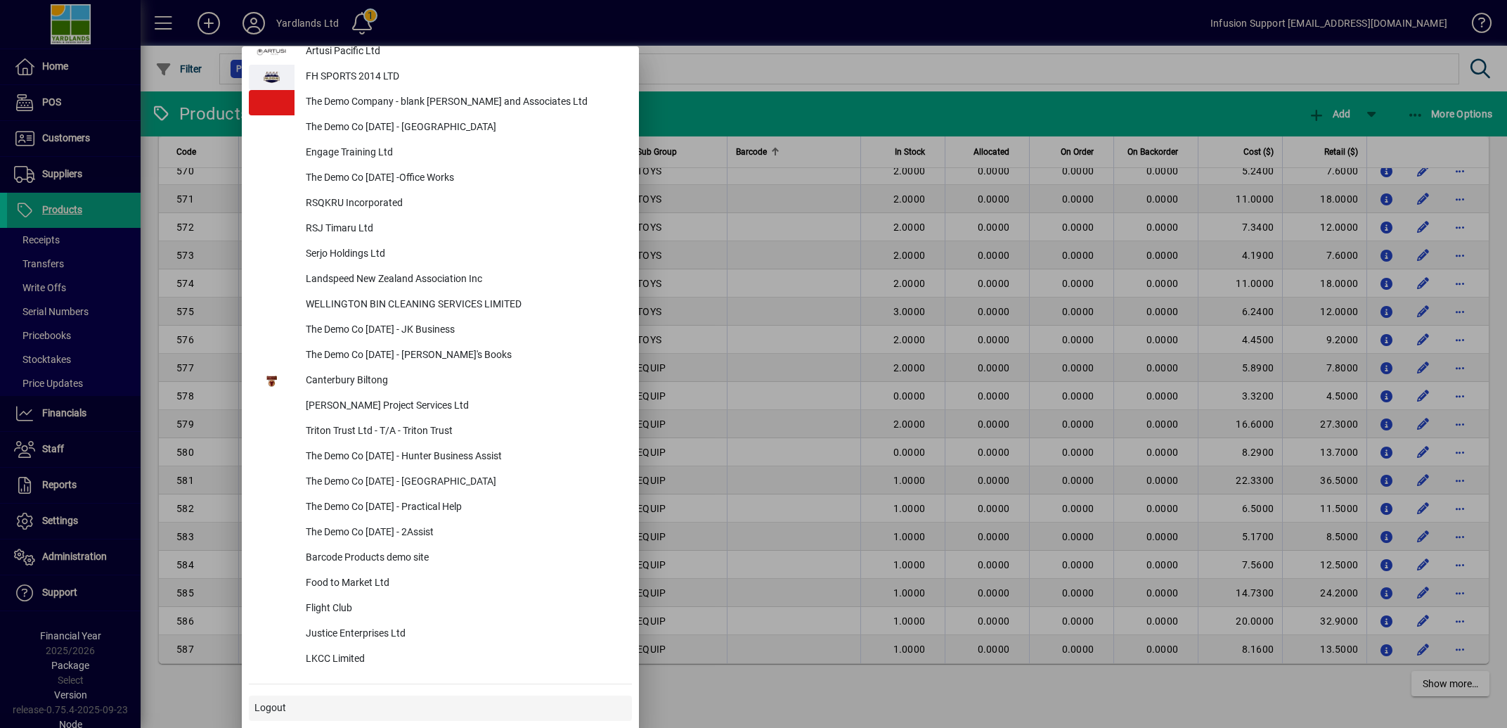
click at [278, 705] on span "Logout" at bounding box center [271, 707] width 32 height 15
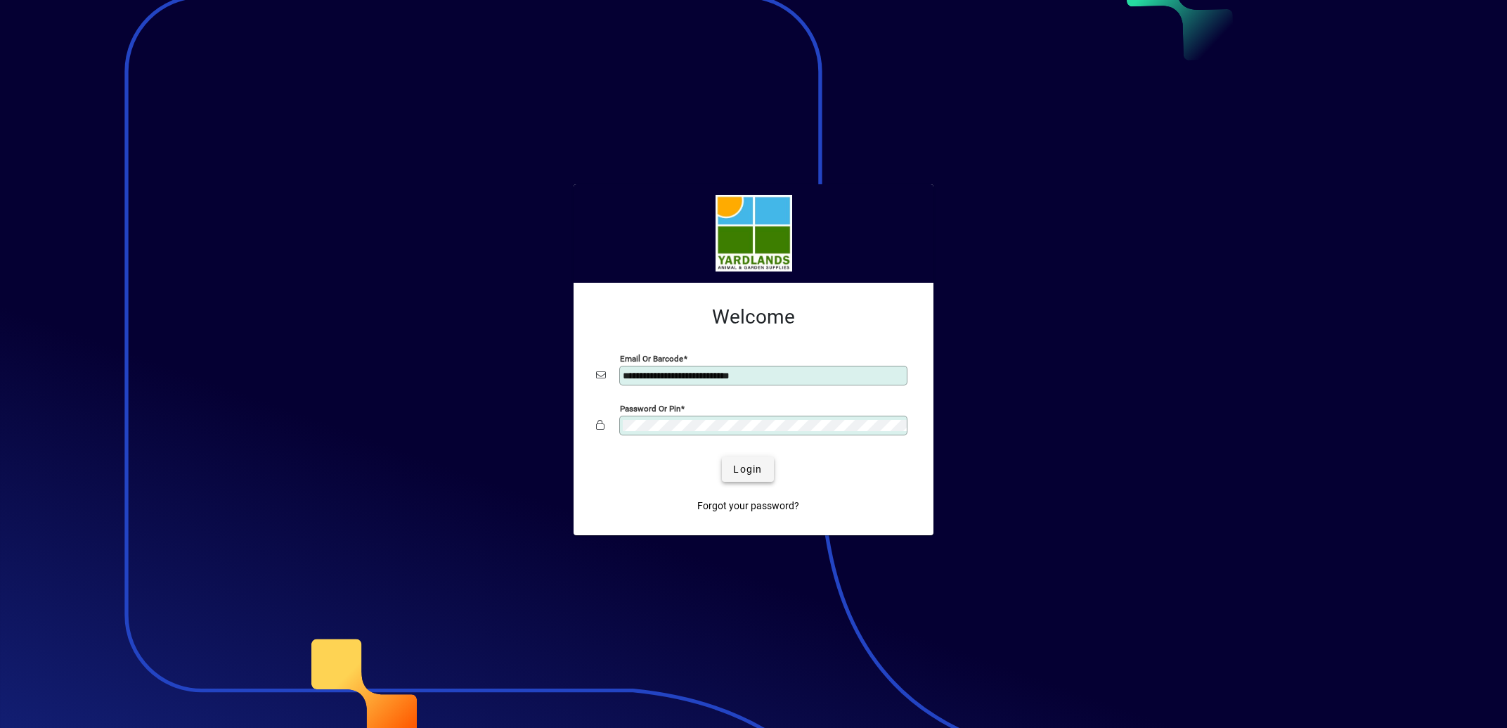
type input "**********"
click at [731, 476] on span "submit" at bounding box center [747, 469] width 51 height 34
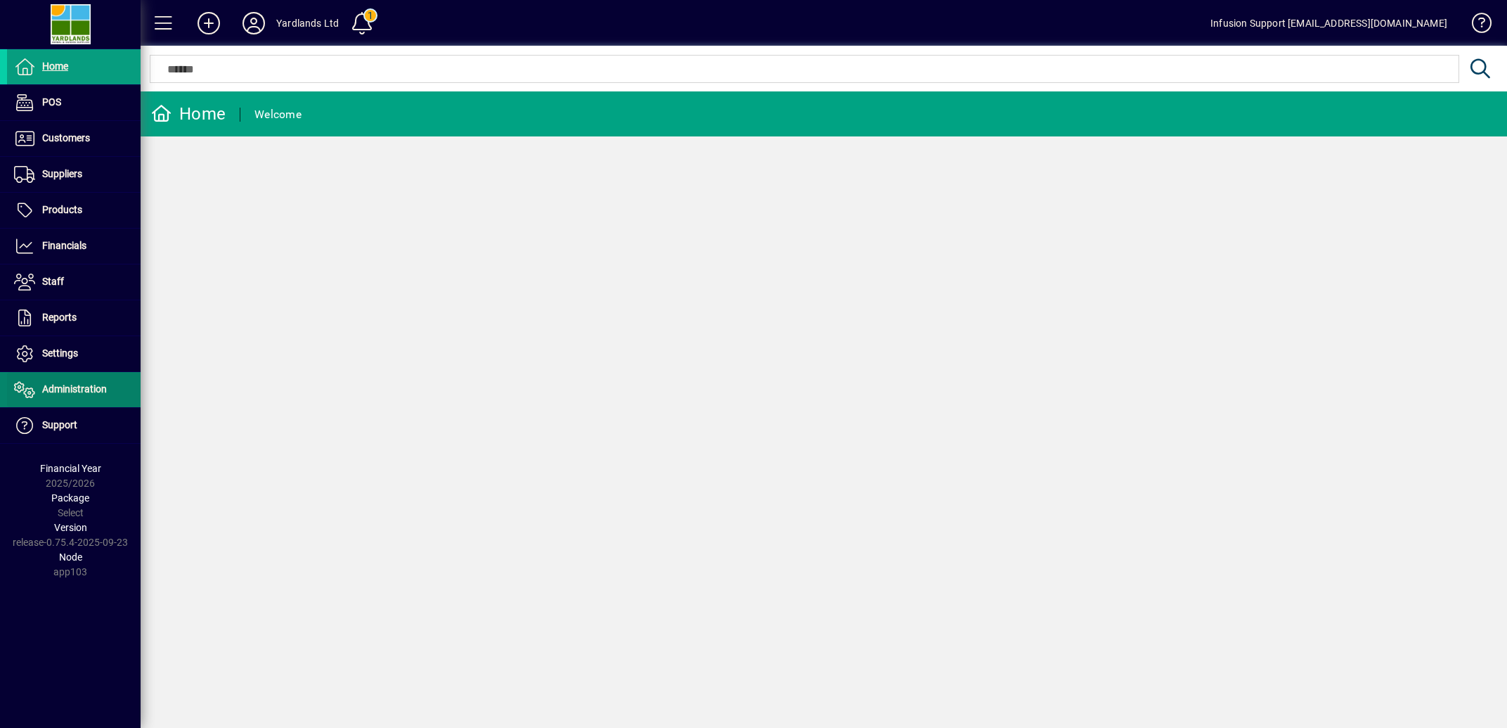
click at [66, 387] on span "Administration" at bounding box center [74, 388] width 65 height 11
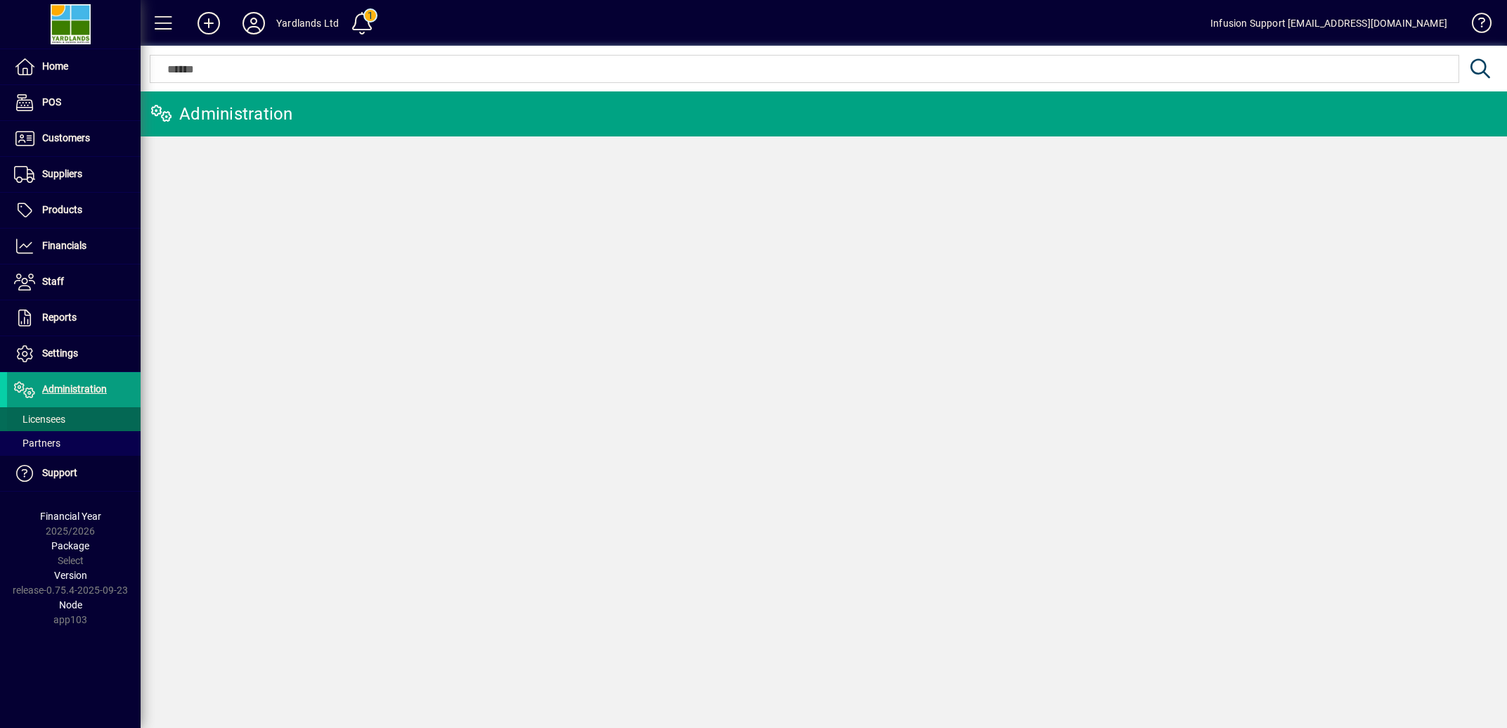
click at [58, 418] on span "Licensees" at bounding box center [39, 418] width 51 height 11
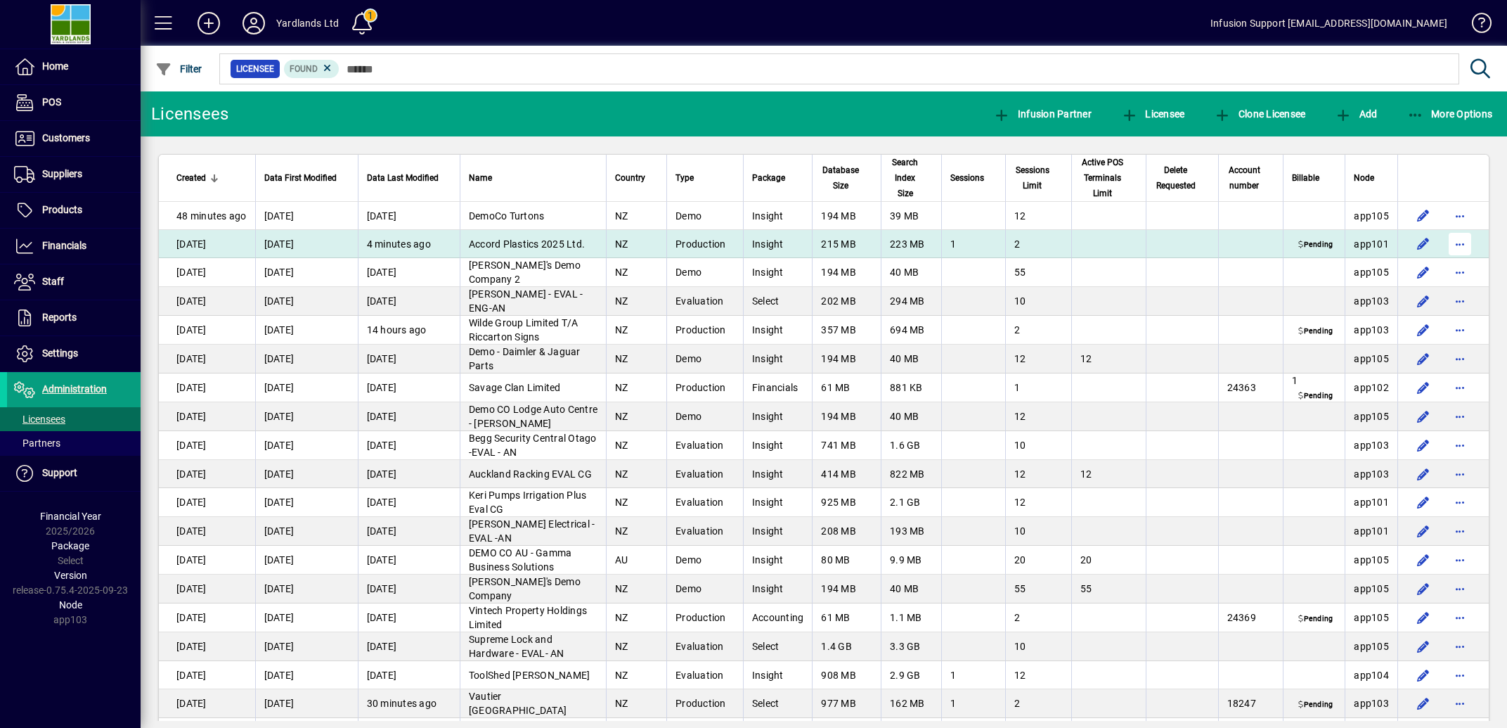
click at [1448, 261] on span "button" at bounding box center [1460, 244] width 34 height 34
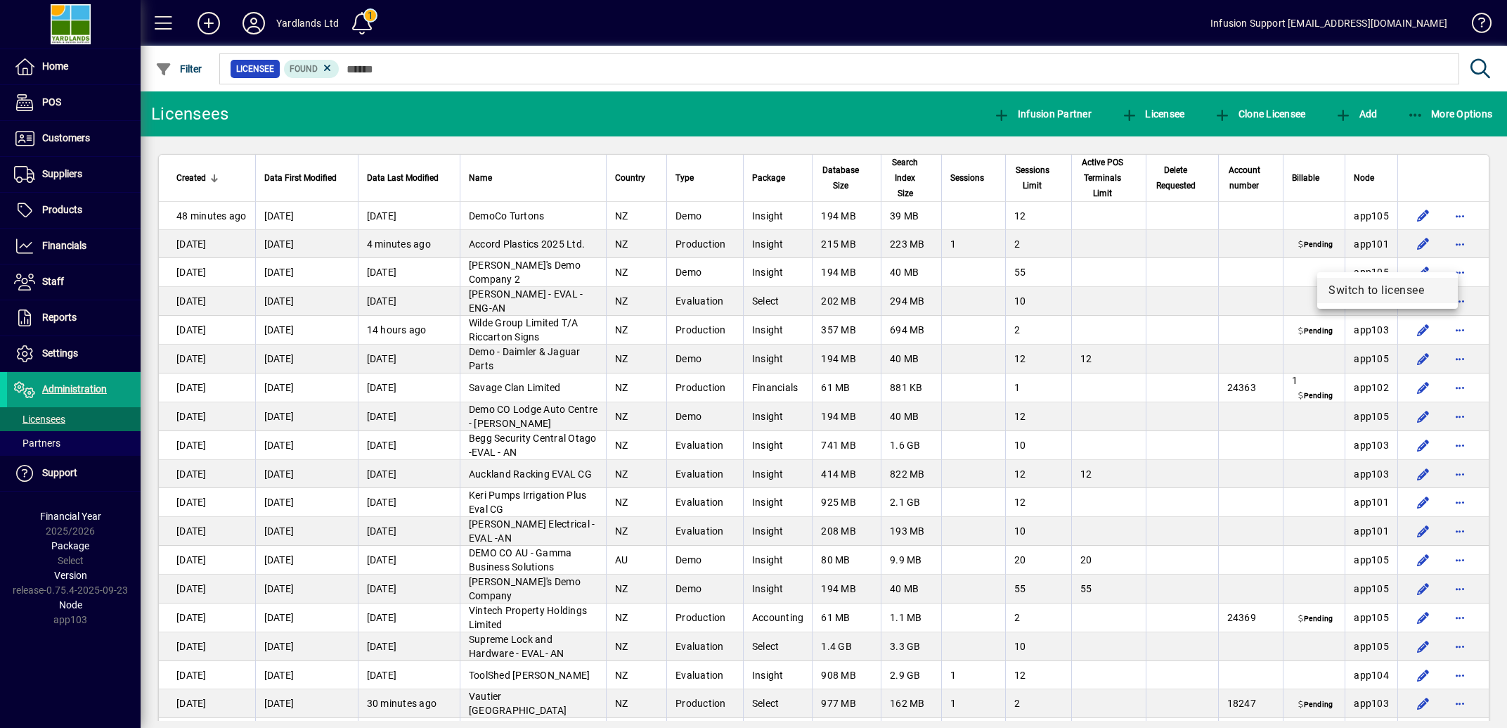
click at [1373, 294] on span "Switch to licensee" at bounding box center [1388, 290] width 118 height 17
